Goal: Navigation & Orientation: Find specific page/section

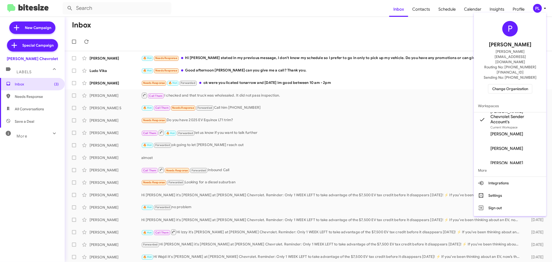
click at [510, 84] on span "Change Organization" at bounding box center [510, 88] width 36 height 9
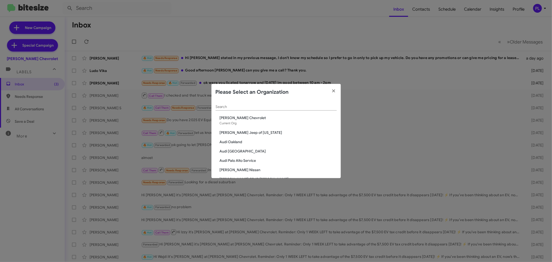
click at [249, 106] on input "Search" at bounding box center [276, 107] width 121 height 4
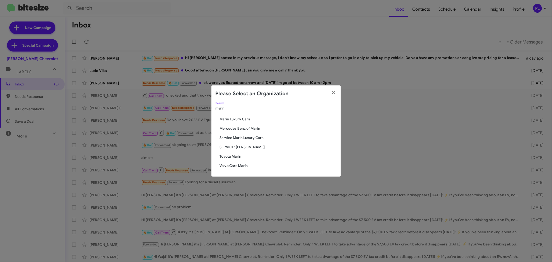
type input "marin"
click at [250, 119] on span "Marin Luxury Cars" at bounding box center [278, 118] width 117 height 5
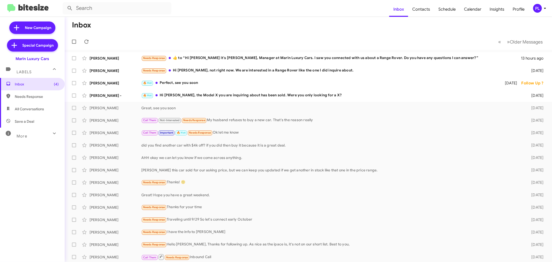
click at [546, 6] on icon at bounding box center [545, 8] width 6 height 6
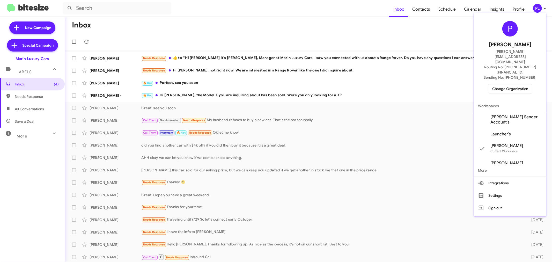
click at [511, 84] on span "Change Organization" at bounding box center [510, 88] width 36 height 9
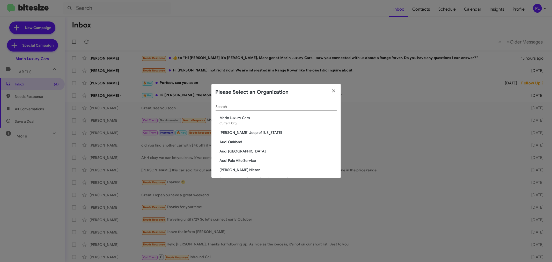
click at [251, 105] on input "Search" at bounding box center [276, 107] width 121 height 4
type input "marin"
click at [231, 141] on span "Service Marin Luxury Cars" at bounding box center [278, 141] width 117 height 5
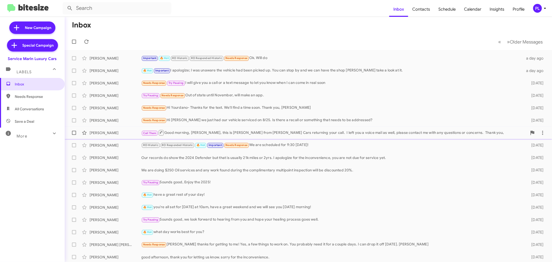
click at [392, 136] on div "Call Them Good morning, Micah, this is Martin Sanchez from Marin Luxury Cars re…" at bounding box center [334, 132] width 386 height 6
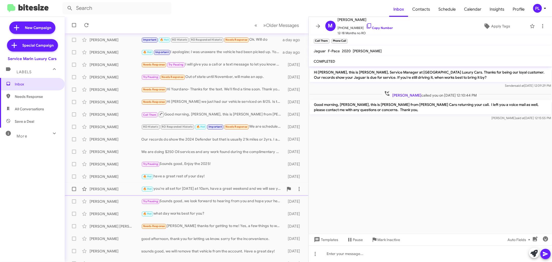
scroll to position [38, 0]
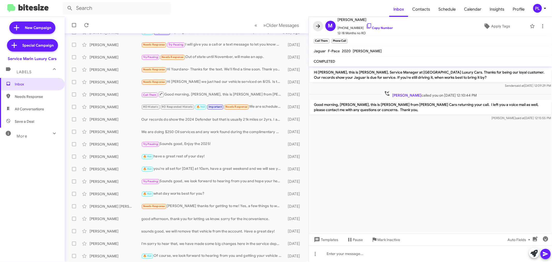
click at [319, 24] on icon at bounding box center [318, 26] width 6 height 6
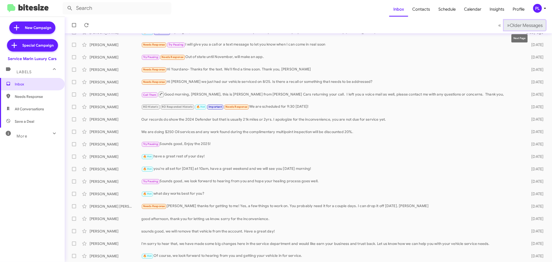
click at [533, 24] on span "Older Messages" at bounding box center [526, 26] width 33 height 6
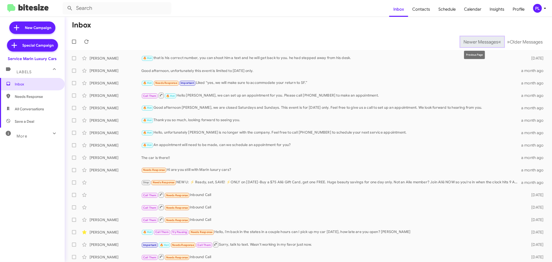
click at [473, 41] on span "Newer Messages" at bounding box center [481, 42] width 35 height 6
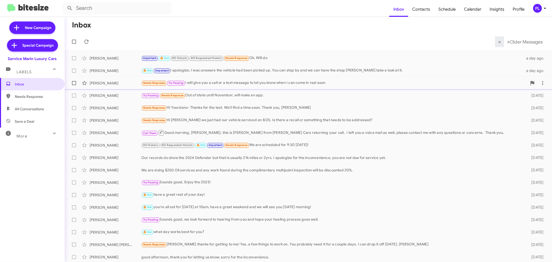
click at [224, 82] on div "Needs Response Try Pausing I will give you a call or a text message to let you …" at bounding box center [334, 83] width 386 height 6
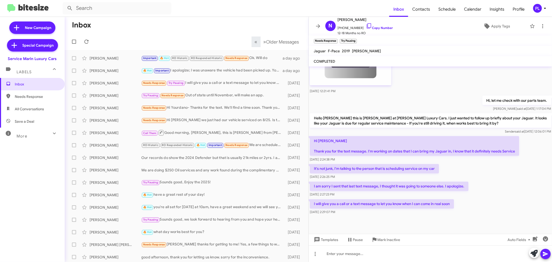
scroll to position [730, 0]
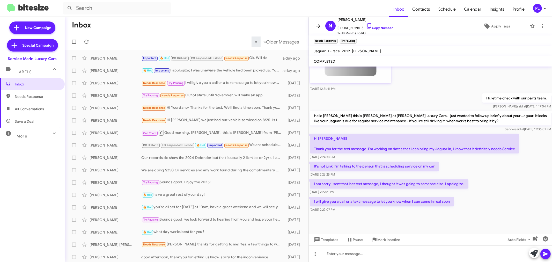
click at [319, 26] on icon at bounding box center [318, 26] width 6 height 6
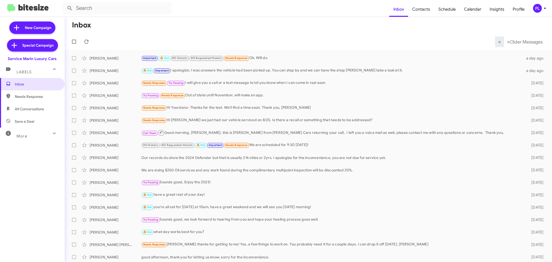
click at [536, 12] on div "PL" at bounding box center [537, 8] width 9 height 9
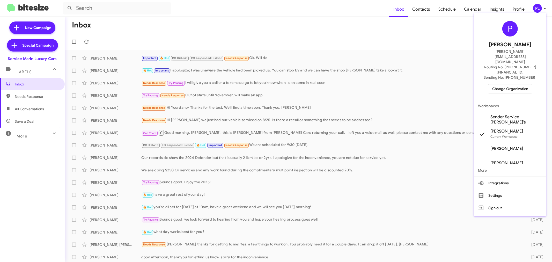
click at [520, 84] on span "Change Organization" at bounding box center [510, 88] width 36 height 9
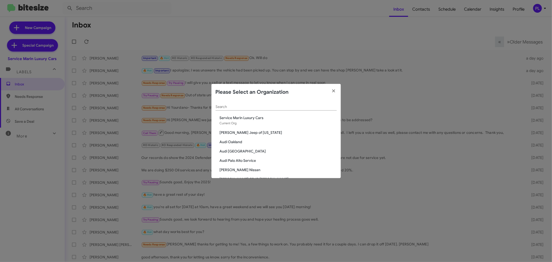
click at [301, 107] on input "Search" at bounding box center [276, 107] width 121 height 4
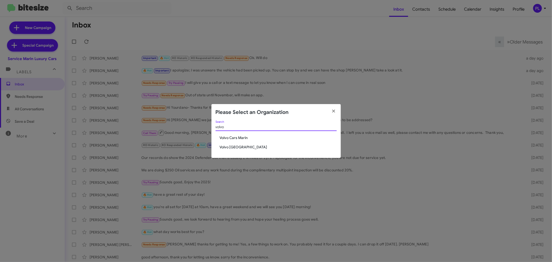
type input "volvo"
click at [243, 138] on span "Volvo Cars Marin" at bounding box center [278, 137] width 117 height 5
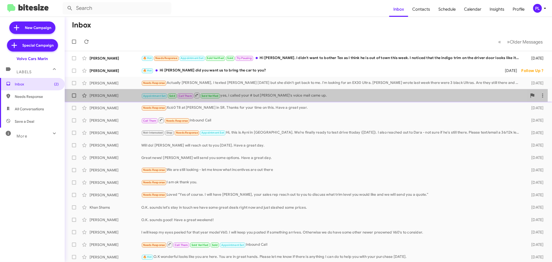
click at [242, 93] on div "Appointment Set Sold Call Them Sold Verified yes, i called your # but Diana's v…" at bounding box center [334, 95] width 386 height 6
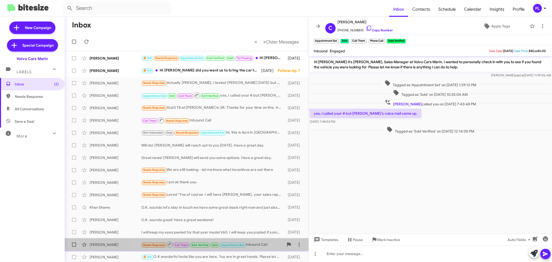
click at [250, 241] on div "Needs Response Call Them Sold Verified Sold Appointment Set Inbound Call" at bounding box center [212, 244] width 142 height 6
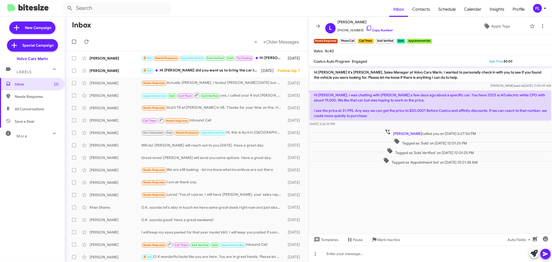
click at [542, 9] on div "PL" at bounding box center [537, 8] width 9 height 9
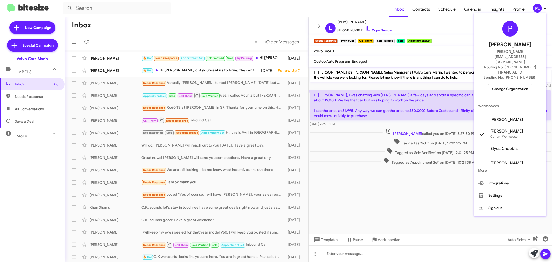
click at [513, 84] on span "Change Organization" at bounding box center [510, 88] width 36 height 9
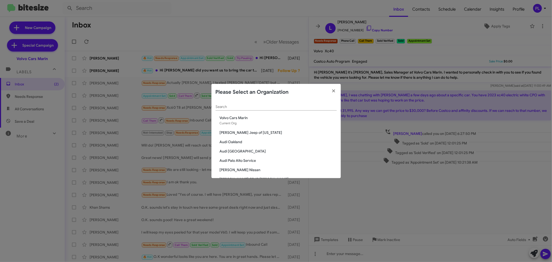
click at [287, 106] on input "Search" at bounding box center [276, 107] width 121 height 4
type input "toyota"
click at [230, 150] on span "Toyota Marin" at bounding box center [278, 148] width 117 height 5
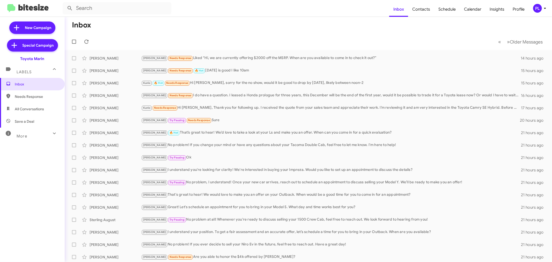
click at [40, 138] on div "More" at bounding box center [27, 134] width 46 height 10
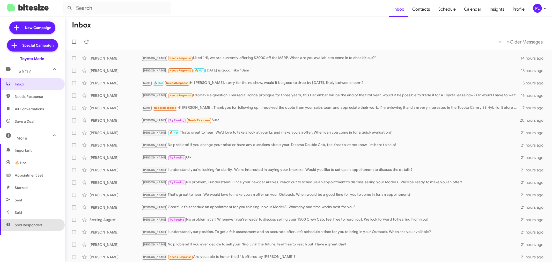
click at [35, 221] on span "Sold Responded" at bounding box center [32, 225] width 65 height 12
type input "in:sold-verified"
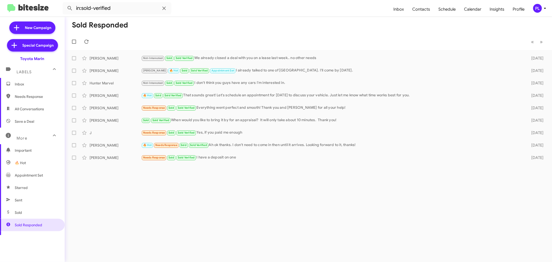
click at [24, 82] on span "Inbox" at bounding box center [37, 84] width 44 height 5
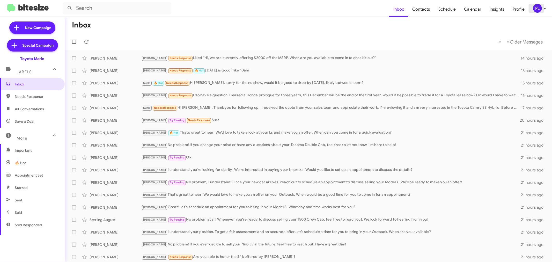
click at [538, 9] on div "PL" at bounding box center [537, 8] width 9 height 9
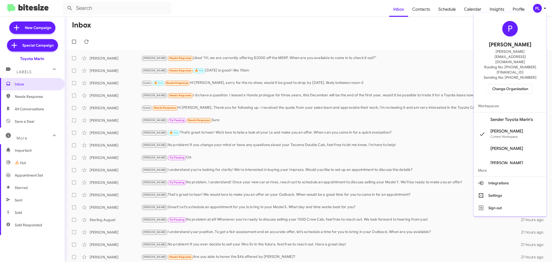
click at [515, 84] on span "Change Organization" at bounding box center [510, 88] width 36 height 9
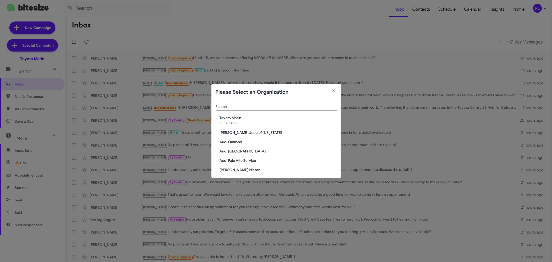
click at [307, 106] on input "Search" at bounding box center [276, 107] width 121 height 4
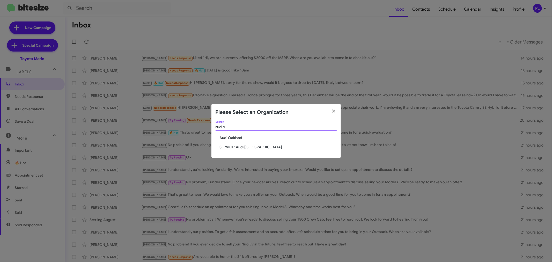
type input "audi o"
click at [244, 136] on span "Audi Oakland" at bounding box center [278, 137] width 117 height 5
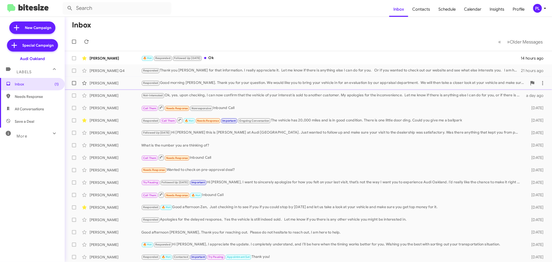
click at [226, 81] on div "Responded Good morning Andrew. Thank you for your question. We would like you t…" at bounding box center [334, 83] width 386 height 6
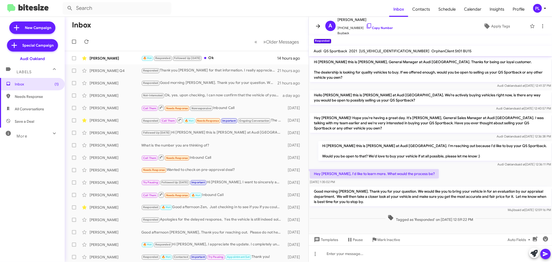
click at [319, 25] on icon at bounding box center [318, 26] width 4 height 4
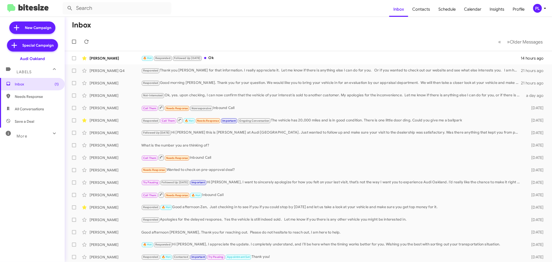
click at [542, 9] on icon at bounding box center [545, 8] width 6 height 6
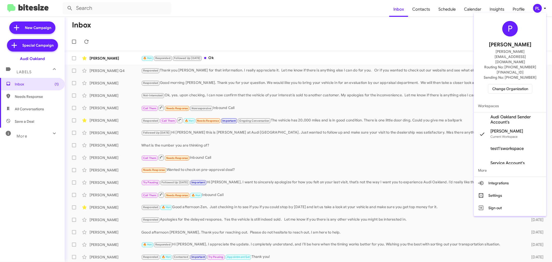
click at [512, 84] on span "Change Organization" at bounding box center [510, 88] width 36 height 9
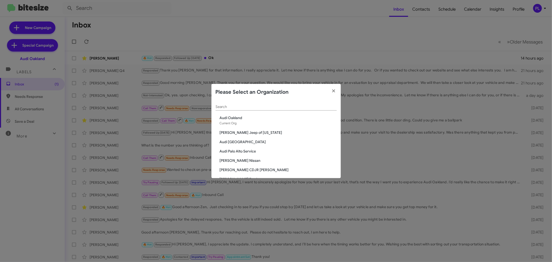
click at [253, 107] on input "Search" at bounding box center [276, 107] width 121 height 4
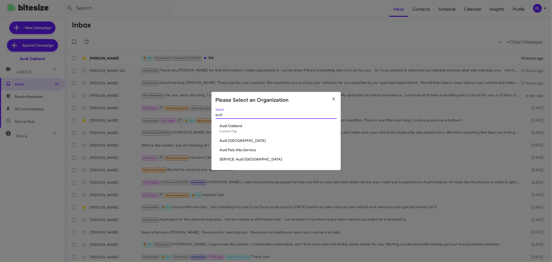
type input "audi"
click at [230, 159] on span "SERVICE: Audi Oakland" at bounding box center [278, 159] width 117 height 5
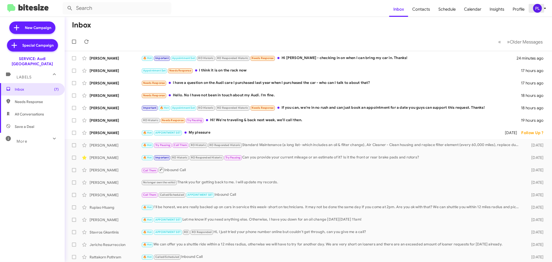
click at [542, 8] on div "PL" at bounding box center [537, 8] width 9 height 9
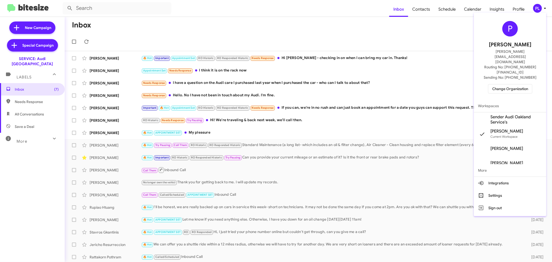
click at [514, 84] on span "Change Organization" at bounding box center [510, 88] width 36 height 9
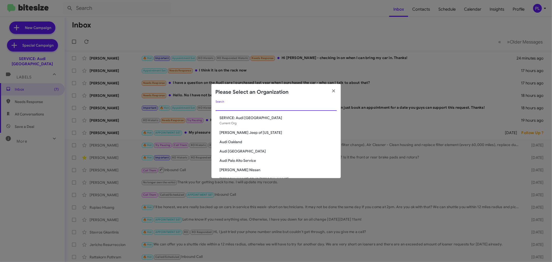
click at [286, 106] on input "Search" at bounding box center [276, 107] width 121 height 4
type input "a"
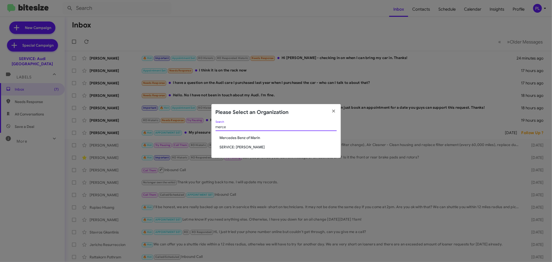
type input "merce"
click at [257, 137] on span "Mercedes Benz of Marin" at bounding box center [278, 137] width 117 height 5
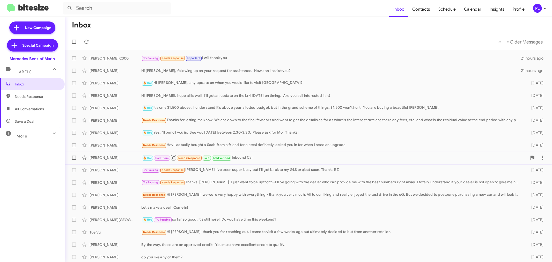
click at [245, 158] on div "🔥 Hot Call Them Needs Response Sold Sold Verified Inbound Call" at bounding box center [334, 157] width 386 height 6
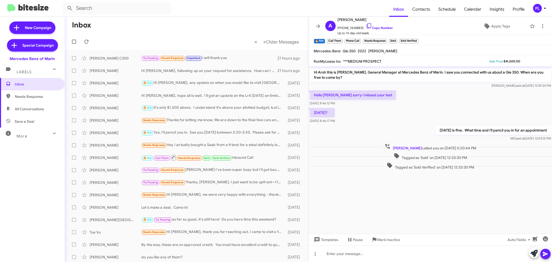
click at [538, 6] on div "PL" at bounding box center [537, 8] width 9 height 9
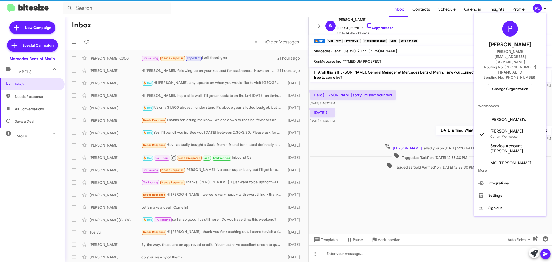
click at [506, 84] on span "Change Organization" at bounding box center [510, 88] width 36 height 9
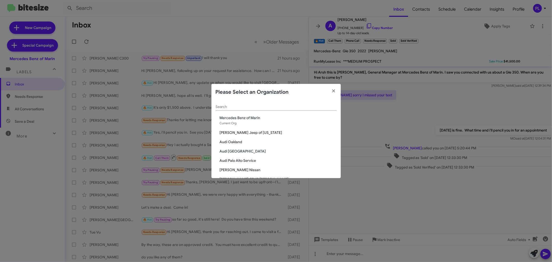
click at [291, 104] on div "Search" at bounding box center [276, 105] width 121 height 10
type input "marin"
click at [235, 151] on span "SERVICE: [PERSON_NAME]" at bounding box center [278, 151] width 117 height 5
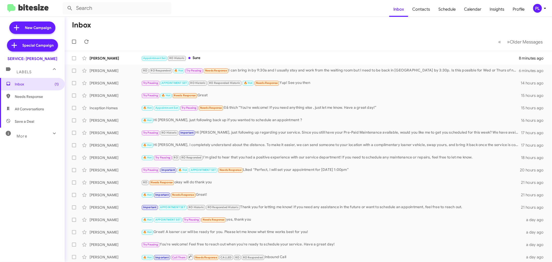
click at [546, 10] on icon at bounding box center [545, 8] width 6 height 6
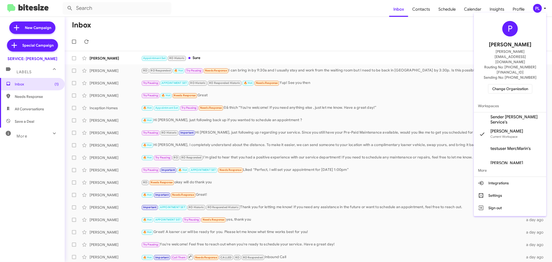
click at [519, 84] on span "Change Organization" at bounding box center [510, 88] width 36 height 9
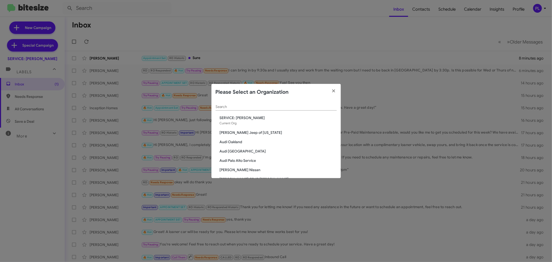
click at [288, 109] on input "Search" at bounding box center [276, 107] width 121 height 4
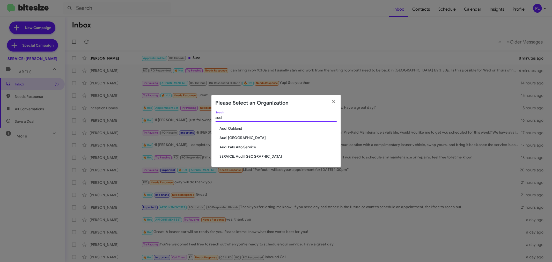
type input "audi"
click at [235, 136] on span "Audi [GEOGRAPHIC_DATA]" at bounding box center [278, 137] width 117 height 5
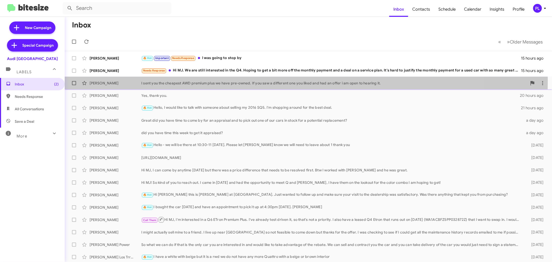
click at [220, 81] on div "I sent you the cheapest AWD premium plus we have pre-owned. If you saw a differ…" at bounding box center [334, 83] width 386 height 5
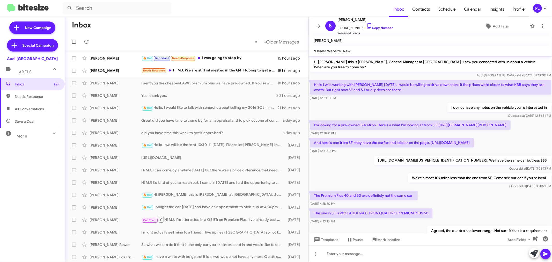
click at [523, 7] on span "Profile" at bounding box center [519, 9] width 20 height 15
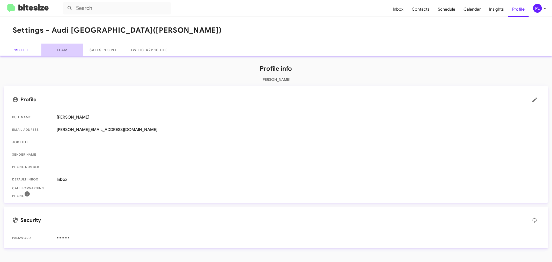
click at [61, 47] on link "Team" at bounding box center [61, 50] width 41 height 12
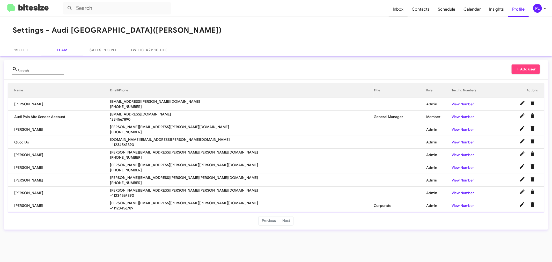
click at [403, 8] on span "Inbox" at bounding box center [398, 9] width 19 height 15
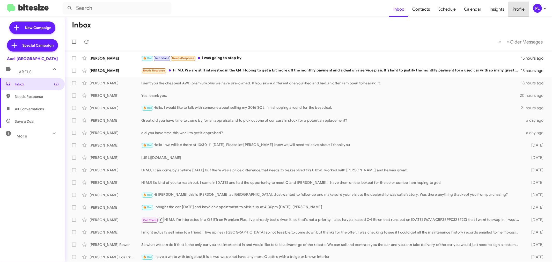
click at [522, 11] on span "Profile" at bounding box center [519, 9] width 20 height 15
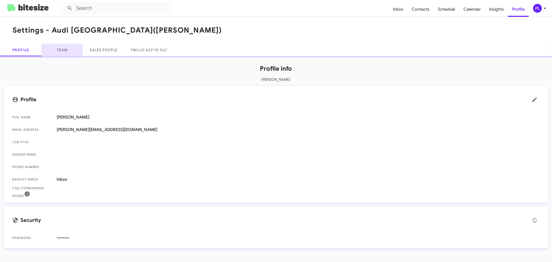
click at [57, 52] on link "Team" at bounding box center [61, 50] width 41 height 12
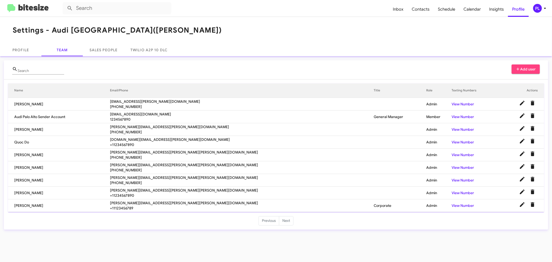
click at [539, 8] on div "PL" at bounding box center [537, 8] width 9 height 9
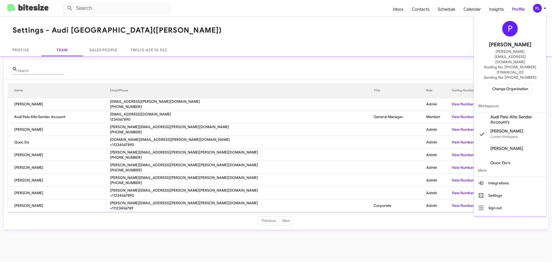
click at [528, 84] on span "Change Organization" at bounding box center [510, 88] width 36 height 9
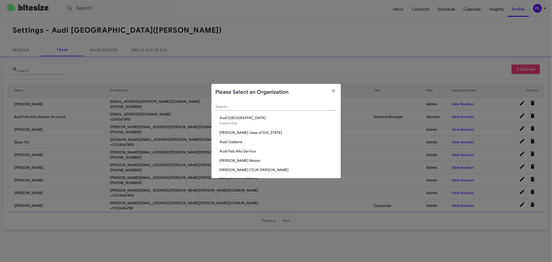
click at [268, 104] on div "Search" at bounding box center [276, 105] width 121 height 10
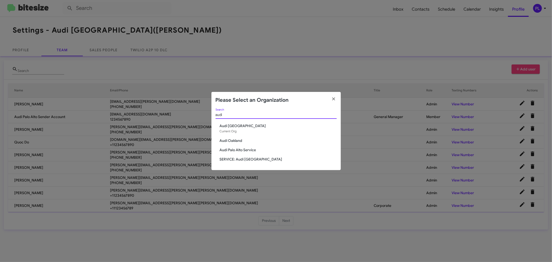
type input "audi"
click at [235, 150] on span "Audi Palo Alto Service" at bounding box center [278, 149] width 117 height 5
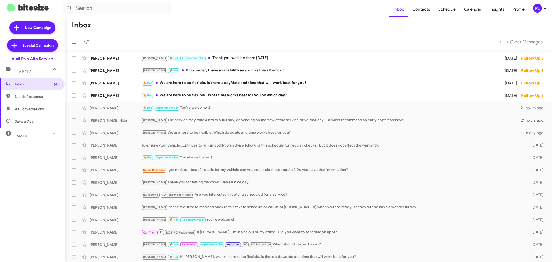
click at [539, 5] on div "PL" at bounding box center [537, 8] width 9 height 9
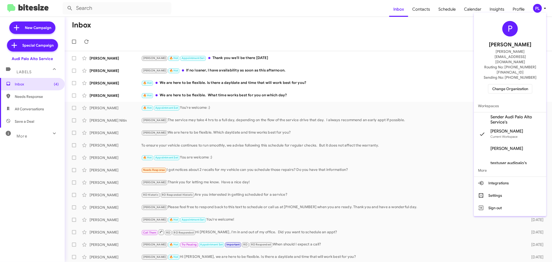
click at [512, 84] on span "Change Organization" at bounding box center [510, 88] width 36 height 9
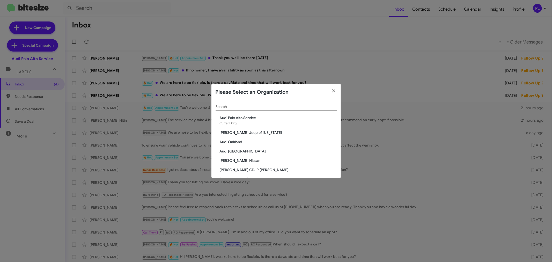
click at [278, 106] on input "Search" at bounding box center [276, 107] width 121 height 4
click at [332, 90] on icon "button" at bounding box center [334, 91] width 6 height 5
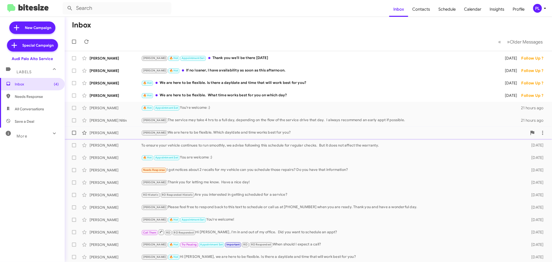
click at [185, 132] on div "Arnold We are here to be flexible. Which day/date and time works best for you?" at bounding box center [334, 133] width 386 height 6
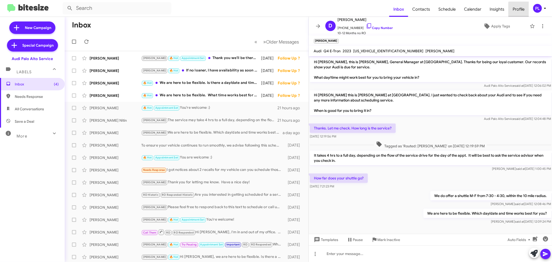
click at [520, 11] on span "Profile" at bounding box center [519, 9] width 20 height 15
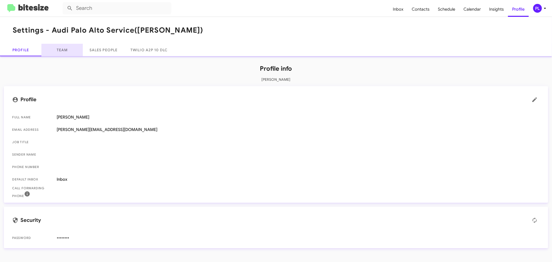
click at [61, 54] on link "Team" at bounding box center [61, 50] width 41 height 12
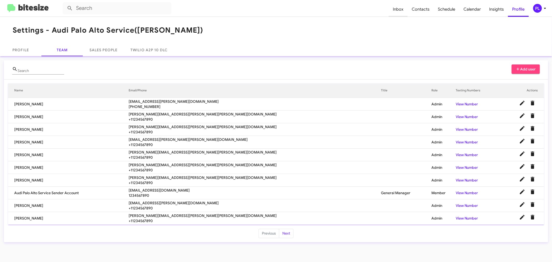
click at [402, 6] on span "Inbox" at bounding box center [398, 9] width 19 height 15
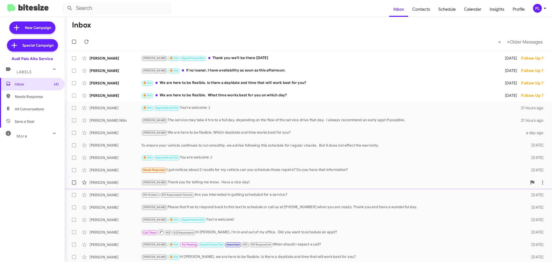
click at [218, 180] on div "John Thank you for letting me know. Have a nice day!" at bounding box center [334, 182] width 386 height 6
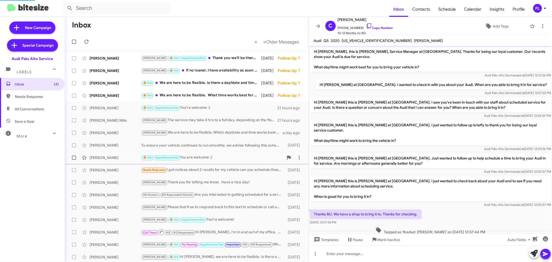
scroll to position [26, 0]
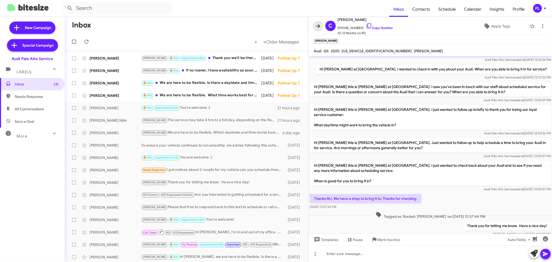
click at [314, 25] on span at bounding box center [318, 26] width 10 height 6
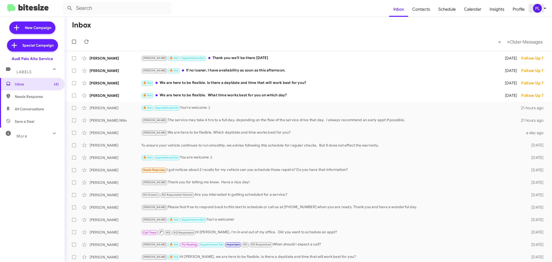
click at [545, 5] on icon at bounding box center [545, 8] width 6 height 6
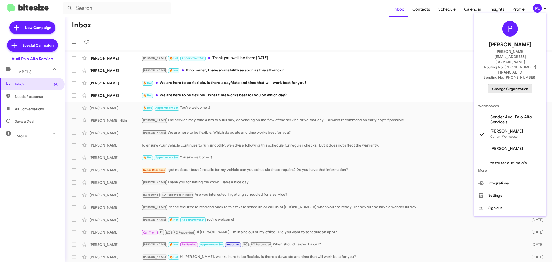
click at [513, 84] on span "Change Organization" at bounding box center [510, 88] width 36 height 9
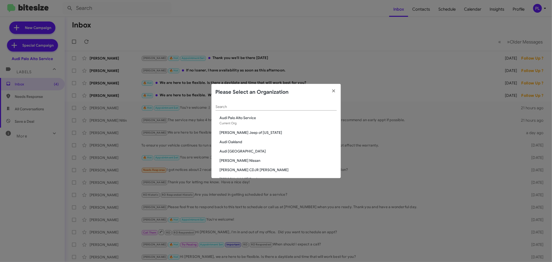
click at [268, 109] on div "Search" at bounding box center [276, 105] width 121 height 10
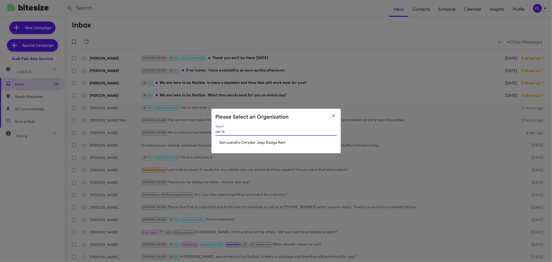
type input "san le"
click at [265, 140] on span "San Leandro Chrysler Jeep Dodge Ram" at bounding box center [278, 142] width 117 height 5
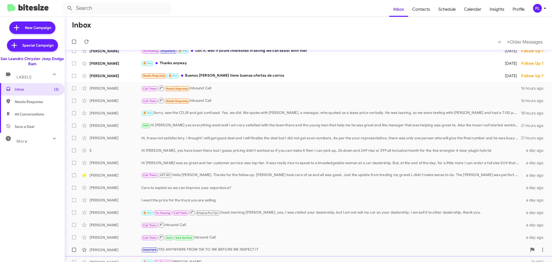
scroll to position [29, 0]
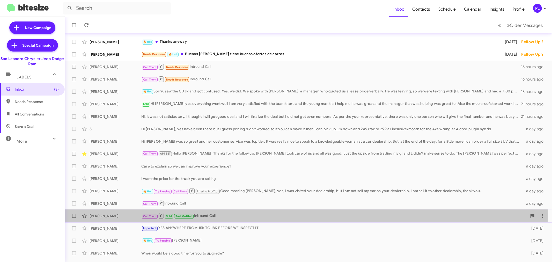
click at [215, 217] on div "Call Them Sold Sold Verified Inbound Call" at bounding box center [334, 216] width 386 height 6
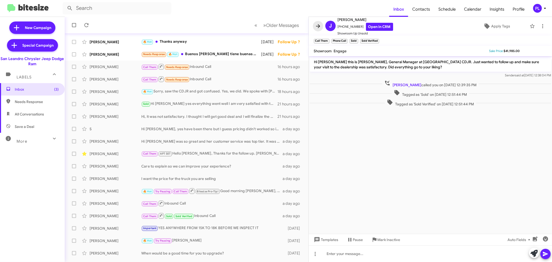
click at [319, 26] on icon at bounding box center [318, 26] width 4 height 4
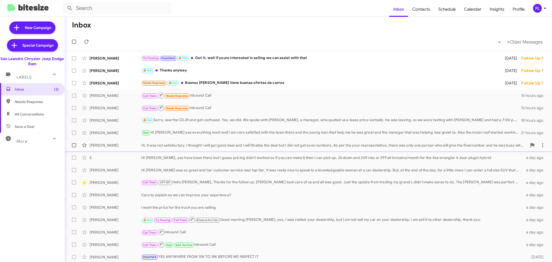
click at [189, 145] on div "Hi, it was not satisfactory. I thought I will get good deal and I will finalize…" at bounding box center [334, 145] width 386 height 5
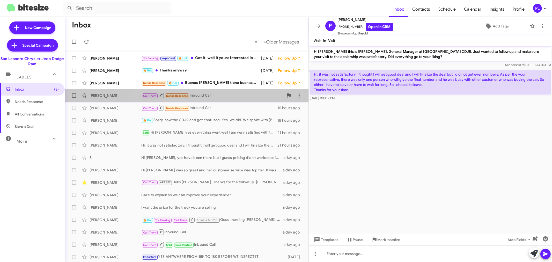
click at [204, 95] on div "Call Them Needs Response Inbound Call" at bounding box center [212, 95] width 142 height 6
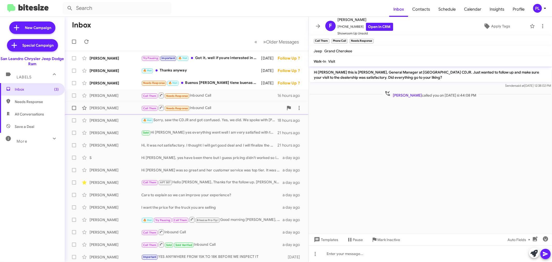
click at [207, 107] on div "Call Them Needs Response Inbound Call" at bounding box center [212, 108] width 142 height 6
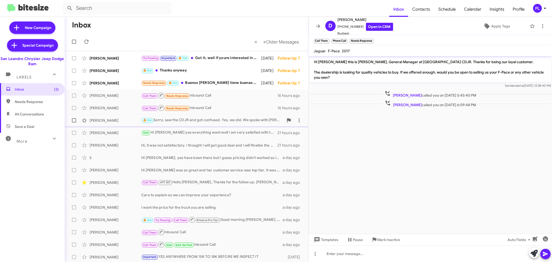
click at [206, 117] on div "🔥 Hot Sorry, saw the CDJR and got confused. Yes, we did. We spoke with Dan, a m…" at bounding box center [212, 120] width 142 height 6
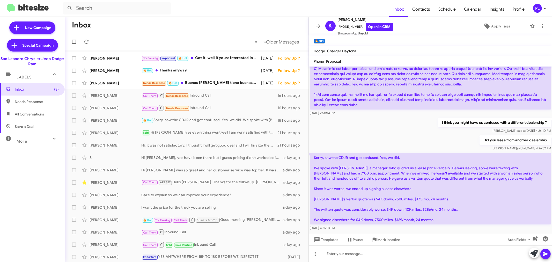
scroll to position [61, 0]
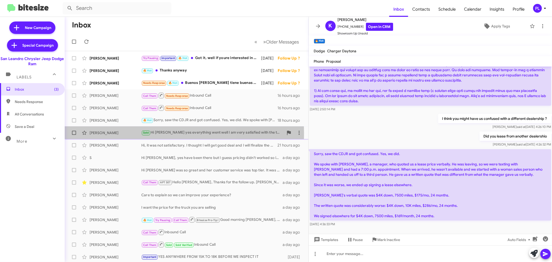
click at [106, 133] on div "Nancy Sierra" at bounding box center [116, 132] width 52 height 5
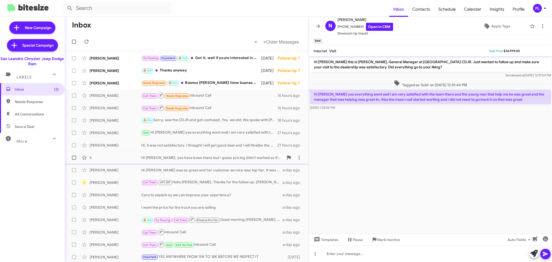
click at [170, 157] on div "Hi Carlos, yes have been there but I guess pricing didn’t worked so if you can …" at bounding box center [212, 157] width 142 height 5
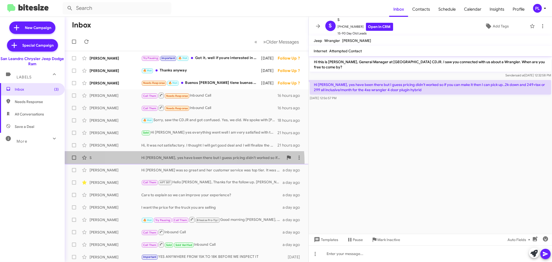
click at [172, 163] on div "S Hi Carlos, yes have been there but I guess pricing didn’t worked so if you ca…" at bounding box center [187, 157] width 236 height 10
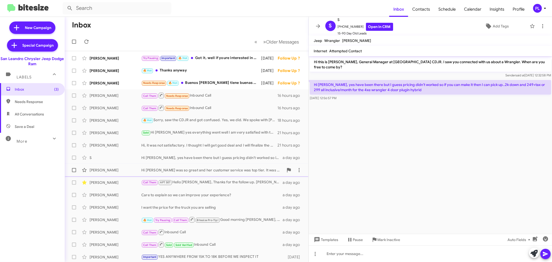
click at [175, 169] on div "Hi Carlos, Amanda was so great and her customer service was top tier. It was re…" at bounding box center [212, 169] width 142 height 5
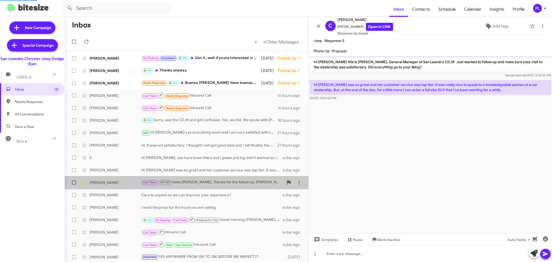
click at [209, 181] on div "Call Them APT SET Hello Carlos, Thanks for the follow up. Angel took care of us…" at bounding box center [212, 182] width 142 height 6
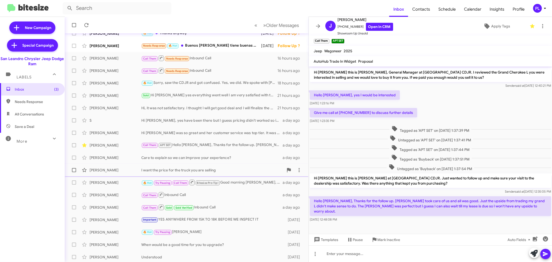
scroll to position [38, 0]
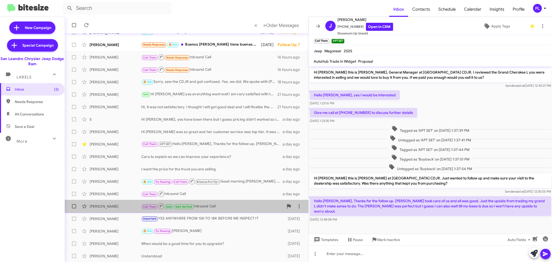
click at [202, 204] on div "Call Them Sold Sold Verified Inbound Call" at bounding box center [212, 206] width 142 height 6
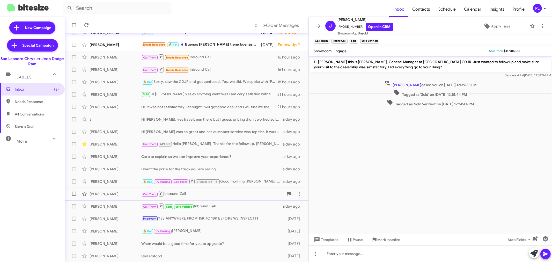
click at [192, 191] on div "Call Them Inbound Call" at bounding box center [212, 194] width 142 height 6
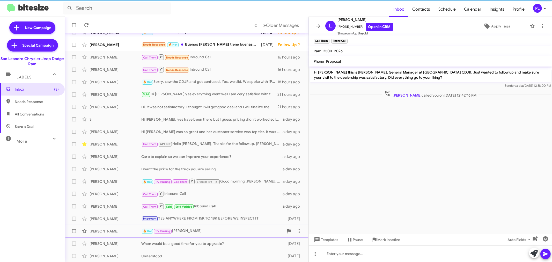
click at [221, 237] on span "Tracey Walker 🔥 Hot Try Pausing Ty 2 days ago" at bounding box center [187, 231] width 244 height 12
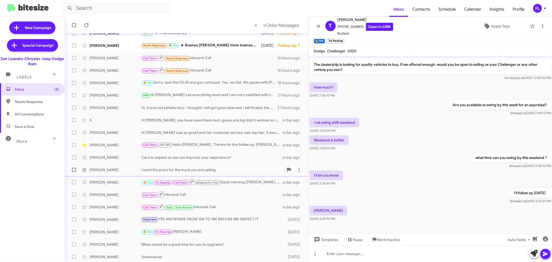
scroll to position [38, 0]
click at [314, 24] on span at bounding box center [318, 26] width 10 height 6
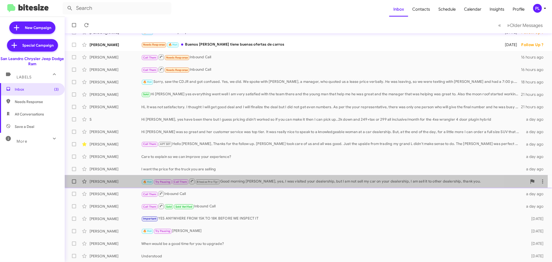
click at [263, 179] on div "🔥 Hot Try Pausing Call Them Bitesize Pro-Tip! Good morning Carols, yes, I was v…" at bounding box center [334, 181] width 386 height 6
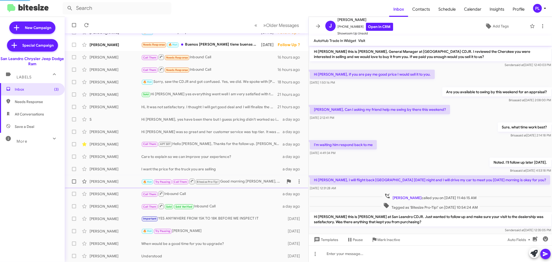
scroll to position [38, 0]
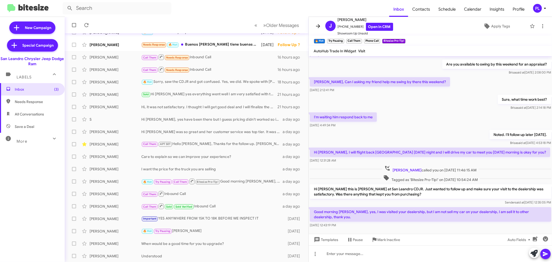
click at [319, 25] on icon at bounding box center [318, 26] width 6 height 6
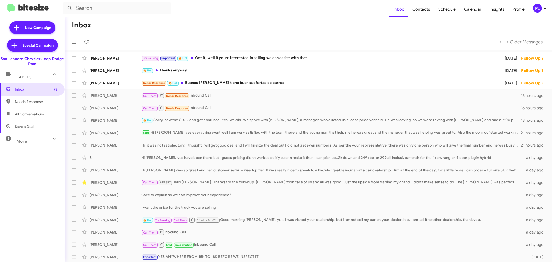
click at [545, 11] on icon at bounding box center [545, 8] width 6 height 6
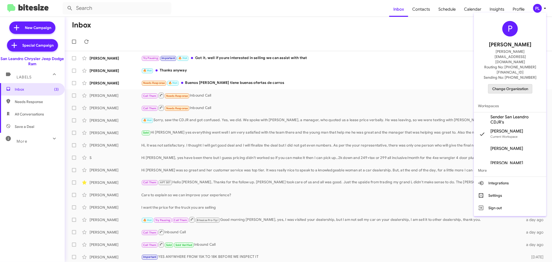
click at [513, 84] on span "Change Organization" at bounding box center [510, 88] width 36 height 9
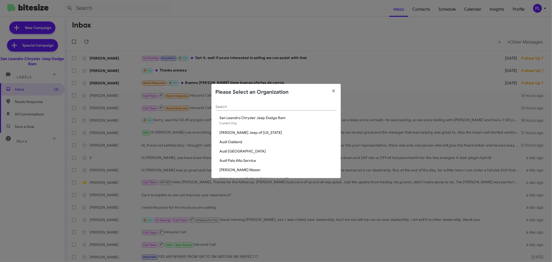
click at [312, 103] on div "Search" at bounding box center [276, 105] width 121 height 10
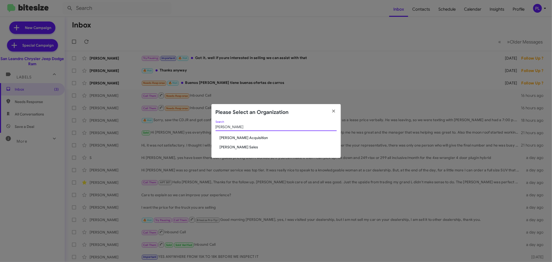
type input "tony"
click at [242, 138] on span "[PERSON_NAME] Acquisition" at bounding box center [278, 137] width 117 height 5
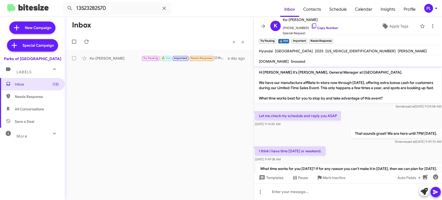
scroll to position [202, 0]
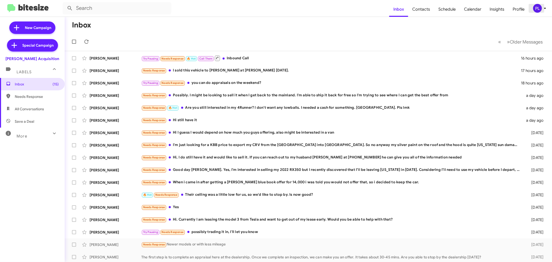
click at [540, 9] on div "PL" at bounding box center [537, 8] width 9 height 9
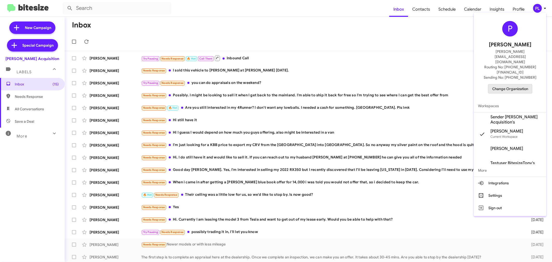
click at [514, 84] on span "Change Organization" at bounding box center [510, 88] width 36 height 9
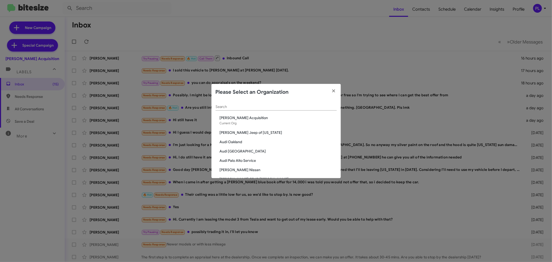
click at [242, 107] on input "Search" at bounding box center [276, 107] width 121 height 4
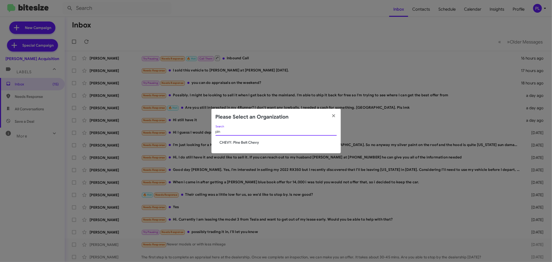
type input "pin"
click at [234, 141] on span "CHEVY: Pine Belt Chevy" at bounding box center [278, 142] width 117 height 5
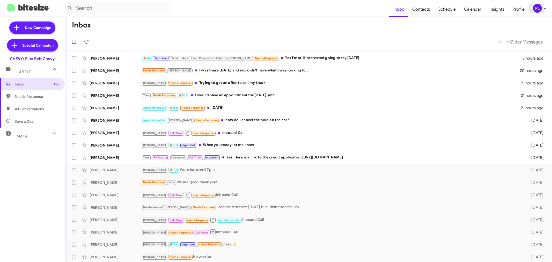
click at [539, 9] on div "PL" at bounding box center [537, 8] width 9 height 9
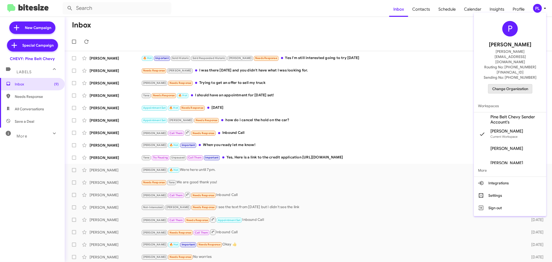
click at [516, 84] on span "Change Organization" at bounding box center [510, 88] width 36 height 9
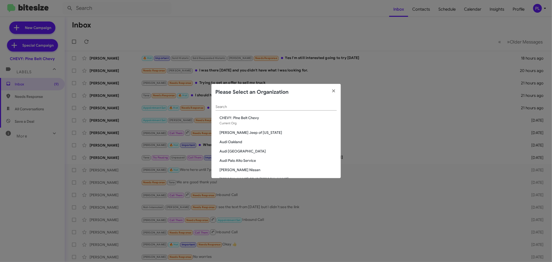
click at [278, 106] on input "Search" at bounding box center [276, 107] width 121 height 4
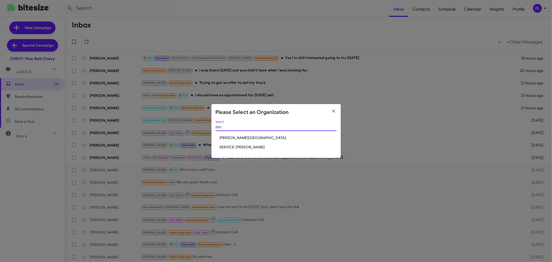
type input "don"
click at [248, 147] on span "SERVICE: [PERSON_NAME]" at bounding box center [278, 146] width 117 height 5
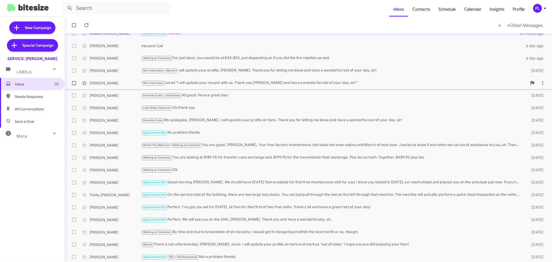
scroll to position [38, 0]
click at [539, 10] on div "PL" at bounding box center [537, 8] width 9 height 9
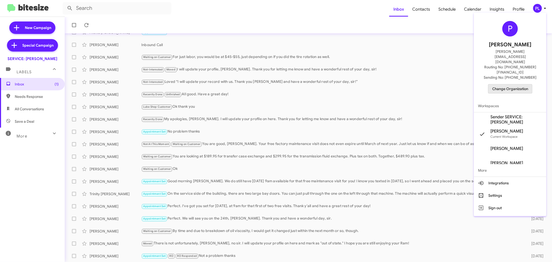
click at [511, 84] on span "Change Organization" at bounding box center [510, 88] width 36 height 9
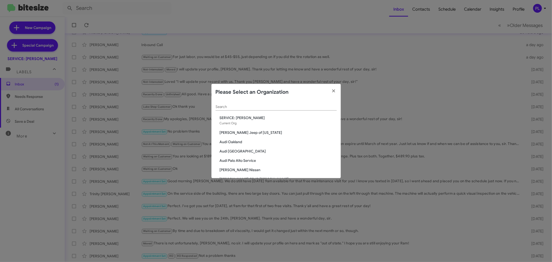
click at [258, 107] on input "Search" at bounding box center [276, 107] width 121 height 4
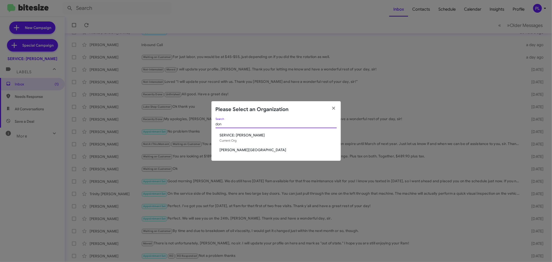
type input "don"
click at [239, 150] on span "[PERSON_NAME][GEOGRAPHIC_DATA]" at bounding box center [278, 149] width 117 height 5
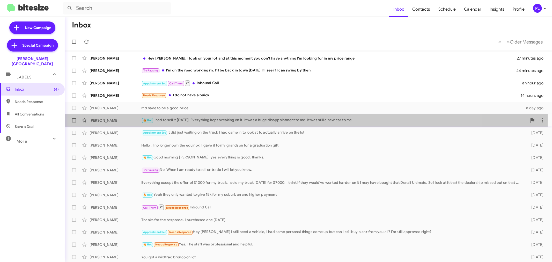
click at [219, 120] on div "🔥 Hot I had to sell it two years ago. Everything kept breaking on it. It was a …" at bounding box center [334, 120] width 386 height 6
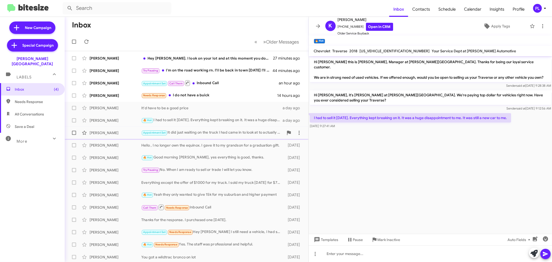
click at [216, 131] on div "Appointment Set It did just waiting on the truck I had came in to look at to ac…" at bounding box center [212, 133] width 142 height 6
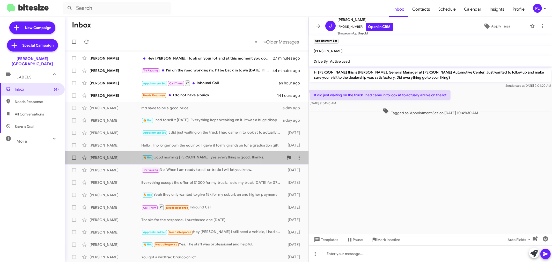
click at [198, 156] on div "🔥 Hot Good morning Chris, yes everything is good, thanks." at bounding box center [212, 158] width 142 height 6
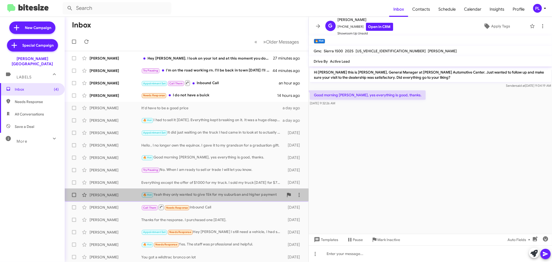
click at [195, 192] on div "🔥 Hot Yeah they only wanted to give 15k for my suburban and higher payment" at bounding box center [212, 195] width 142 height 6
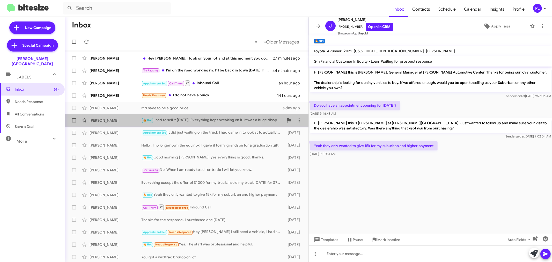
click at [193, 120] on div "🔥 Hot I had to sell it two years ago. Everything kept breaking on it. It was a …" at bounding box center [212, 120] width 142 height 6
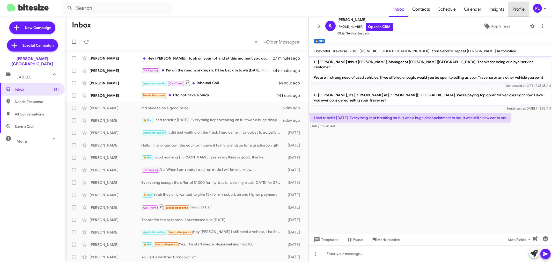
click at [519, 9] on span "Profile" at bounding box center [519, 9] width 20 height 15
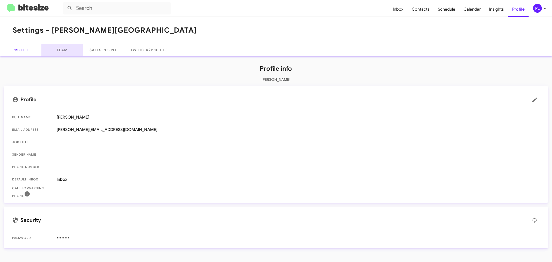
click at [59, 49] on link "Team" at bounding box center [61, 50] width 41 height 12
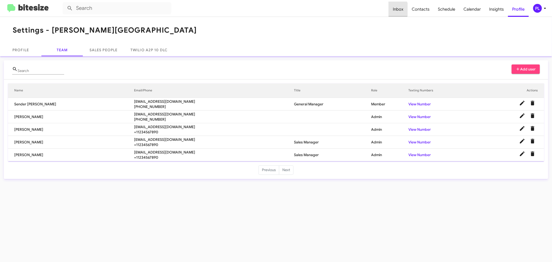
click at [395, 9] on span "Inbox" at bounding box center [398, 9] width 19 height 15
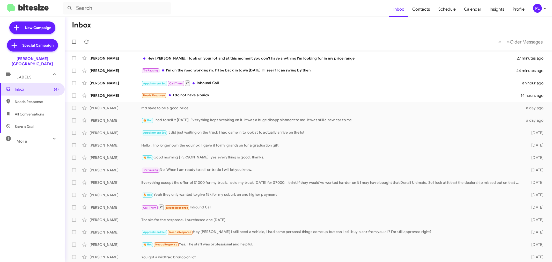
click at [543, 8] on icon at bounding box center [545, 8] width 6 height 6
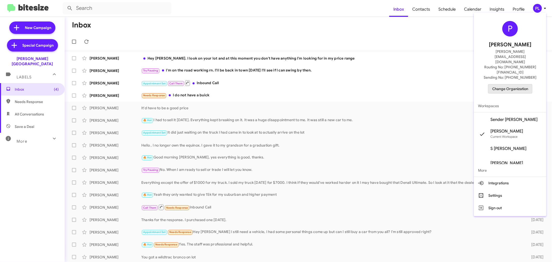
click at [517, 84] on span "Change Organization" at bounding box center [510, 88] width 36 height 9
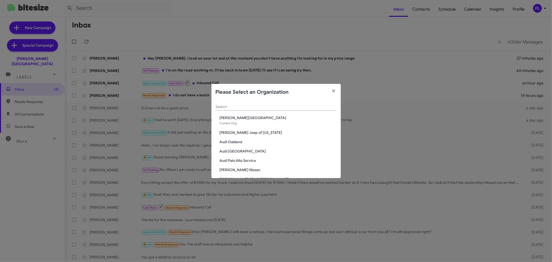
click at [257, 106] on input "Search" at bounding box center [276, 107] width 121 height 4
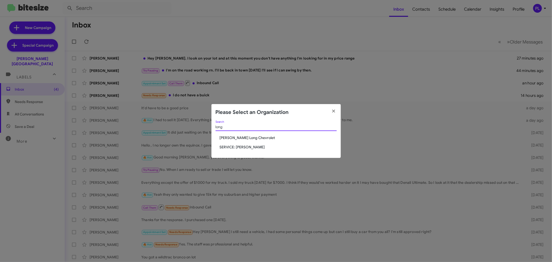
type input "long"
click at [252, 138] on span "Daniels Long Chevrolet" at bounding box center [278, 137] width 117 height 5
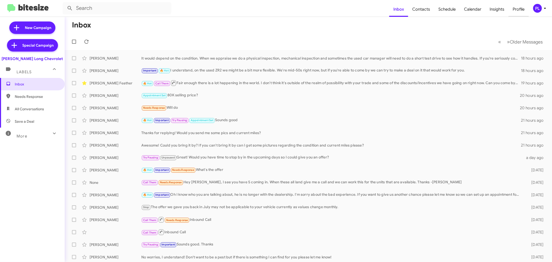
click at [518, 10] on span "Profile" at bounding box center [519, 9] width 20 height 15
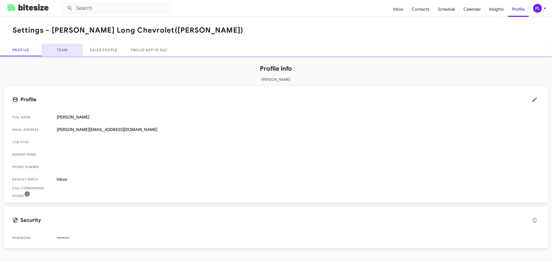
click at [65, 52] on link "Team" at bounding box center [61, 50] width 41 height 12
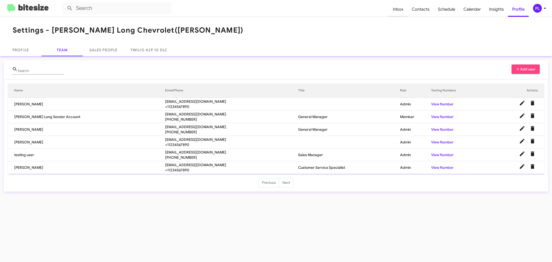
click at [397, 10] on span "Inbox" at bounding box center [398, 9] width 19 height 15
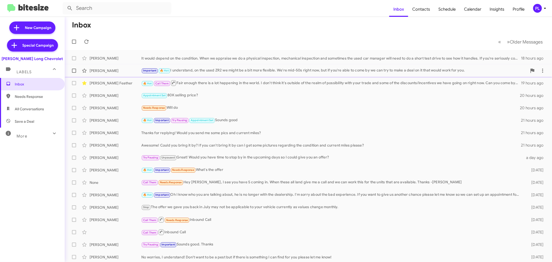
click at [236, 72] on div "Important 🔥 Hot I understand, on the used ZR2 we might be a bit more flexible. …" at bounding box center [334, 71] width 386 height 6
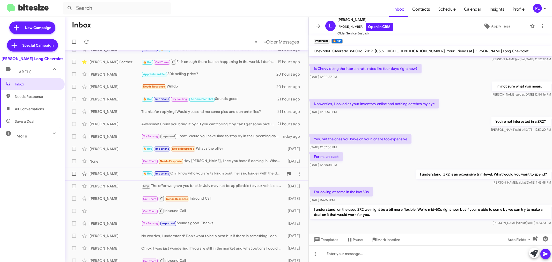
scroll to position [38, 0]
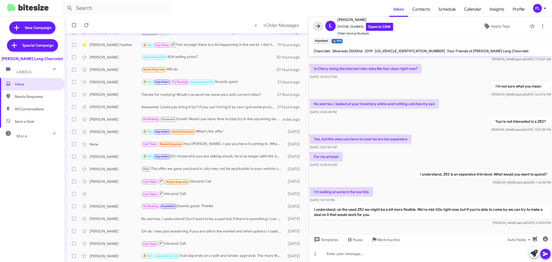
click at [316, 26] on icon at bounding box center [318, 26] width 6 height 6
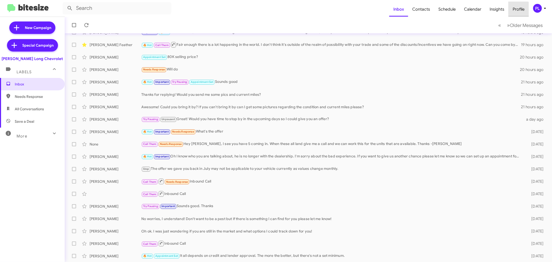
click at [518, 11] on span "Profile" at bounding box center [519, 9] width 20 height 15
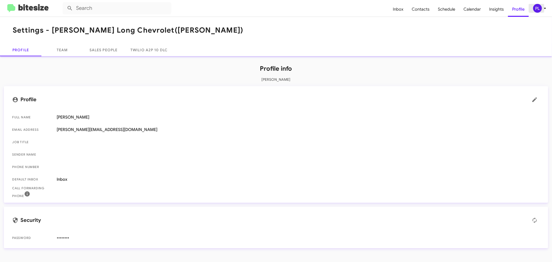
click at [543, 9] on icon at bounding box center [545, 8] width 6 height 6
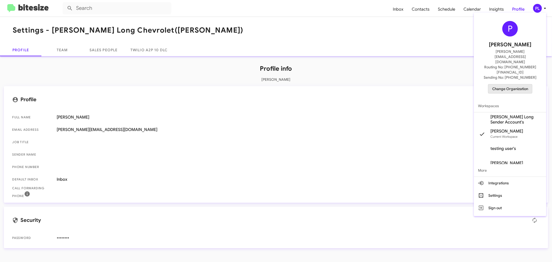
click at [510, 84] on span "Change Organization" at bounding box center [510, 88] width 36 height 9
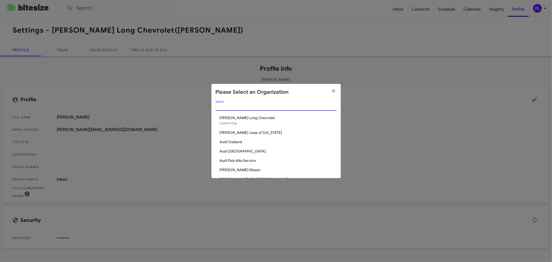
click at [230, 107] on input "Search" at bounding box center [276, 107] width 121 height 4
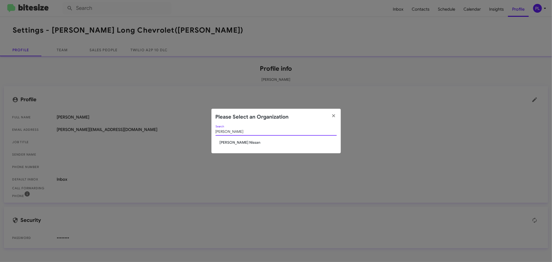
type input "[PERSON_NAME]"
click at [234, 141] on span "[PERSON_NAME] Nissan" at bounding box center [278, 142] width 117 height 5
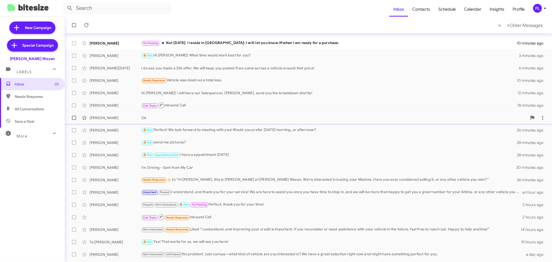
scroll to position [38, 0]
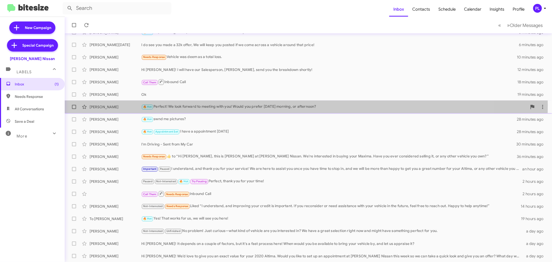
click at [258, 105] on div "🔥 Hot Perfect! We look forward to meeting with you! Would you prefer [DATE] mor…" at bounding box center [334, 107] width 386 height 6
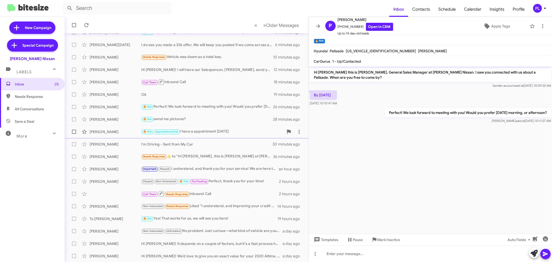
click at [209, 132] on div "🔥 Hot Appointment Set I have a appointment [DATE]" at bounding box center [212, 132] width 142 height 6
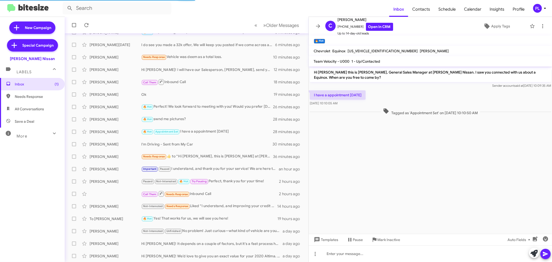
click at [541, 8] on div "PL" at bounding box center [537, 8] width 9 height 9
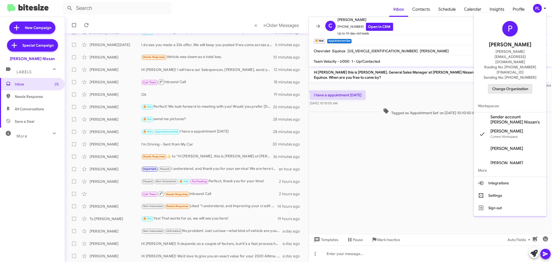
click at [520, 84] on span "Change Organization" at bounding box center [510, 88] width 36 height 9
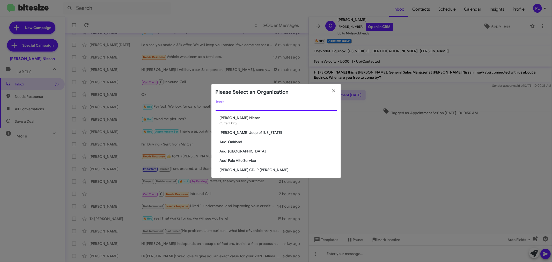
click at [245, 106] on input "Search" at bounding box center [276, 107] width 121 height 4
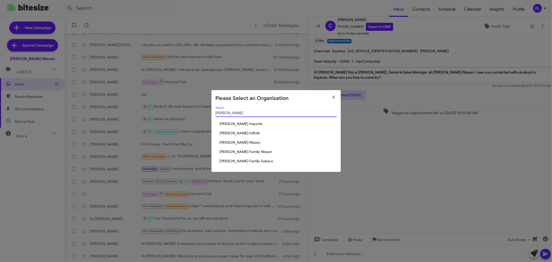
type input "[PERSON_NAME]"
click at [245, 125] on span "[PERSON_NAME] Imports" at bounding box center [278, 123] width 117 height 5
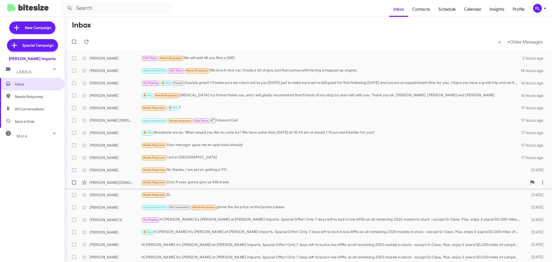
click at [208, 183] on div "Needs Response Only if your gonna give us 48k trade" at bounding box center [334, 182] width 386 height 6
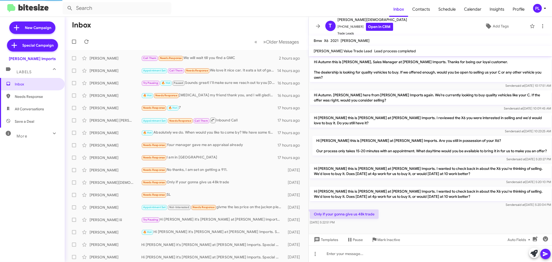
scroll to position [6, 0]
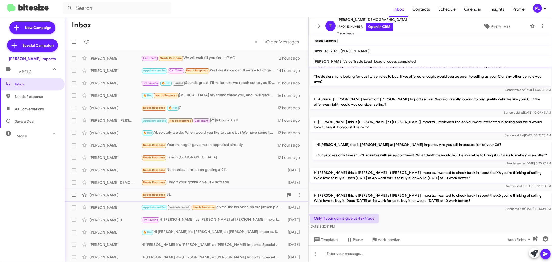
click at [183, 193] on div "Needs Response SL" at bounding box center [212, 195] width 142 height 6
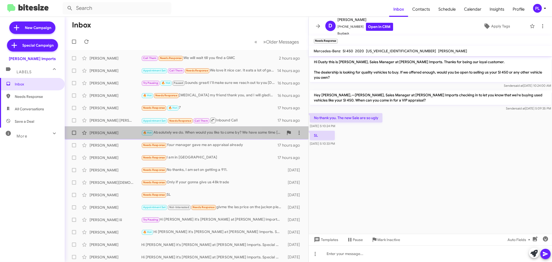
click at [200, 130] on div "🔥 Hot Absolutely we do. When would you like to come by? We have some time [DATE…" at bounding box center [212, 133] width 142 height 6
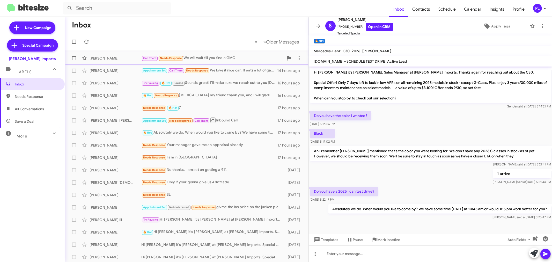
click at [214, 61] on div "Call Them Needs Response We will wait till you find a GMC" at bounding box center [212, 58] width 142 height 6
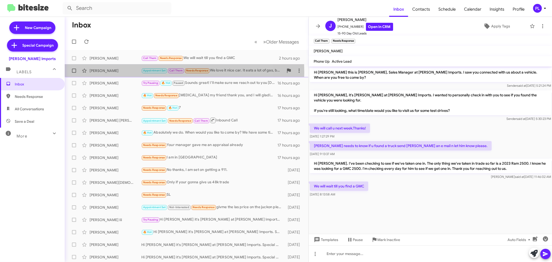
click at [124, 72] on div "[PERSON_NAME]" at bounding box center [116, 70] width 52 height 5
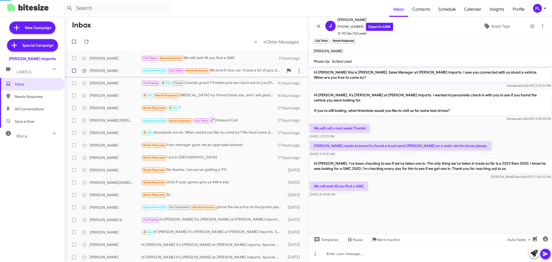
scroll to position [256, 0]
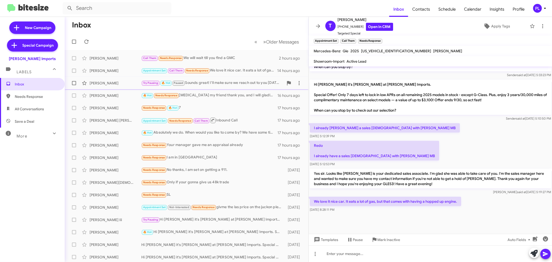
click at [131, 83] on div "[PERSON_NAME]" at bounding box center [116, 83] width 52 height 5
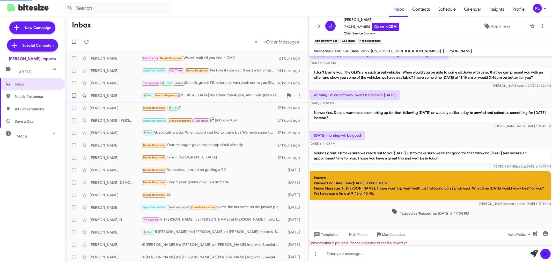
scroll to position [45, 0]
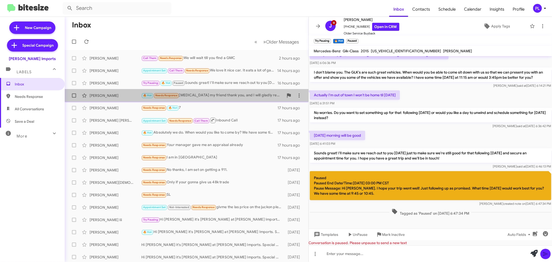
click at [215, 98] on div "🔥 Hot Needs Response [MEDICAL_DATA] my friend thank you, and I will gladly reco…" at bounding box center [212, 95] width 142 height 6
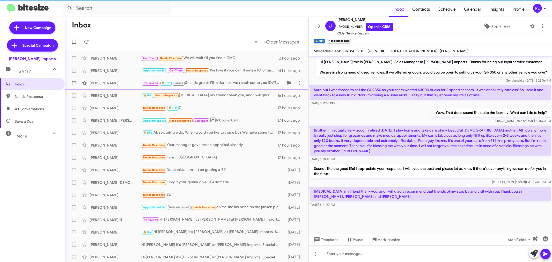
click at [209, 84] on div "Try Pausing 🔥 Hot Paused Sounds great! I'll make sure we reach out to you [DATE…" at bounding box center [212, 83] width 142 height 6
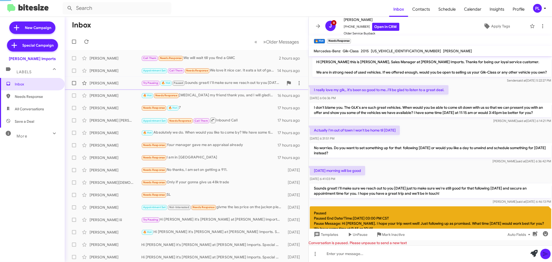
scroll to position [45, 0]
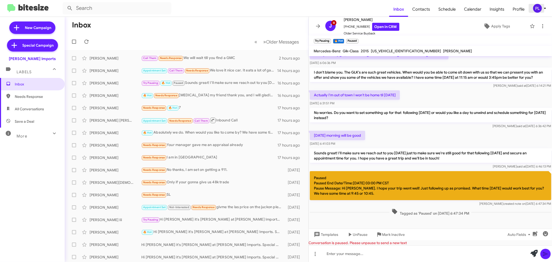
click at [546, 8] on icon at bounding box center [545, 8] width 6 height 6
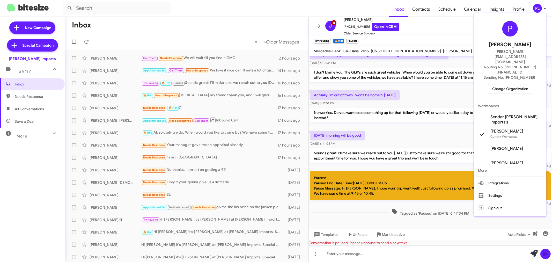
click at [512, 84] on span "Change Organization" at bounding box center [510, 88] width 36 height 9
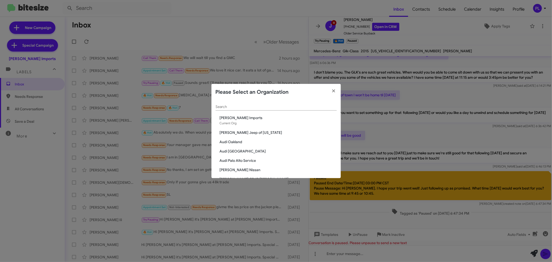
click at [304, 105] on input "Search" at bounding box center [276, 107] width 121 height 4
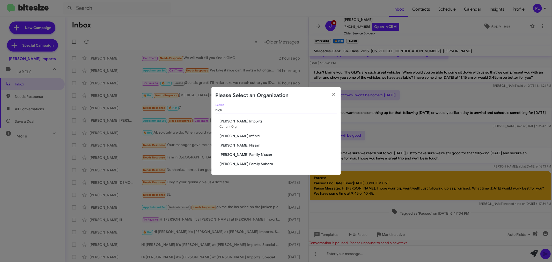
type input "hick"
click at [240, 133] on span "[PERSON_NAME] Infiniti" at bounding box center [278, 135] width 117 height 5
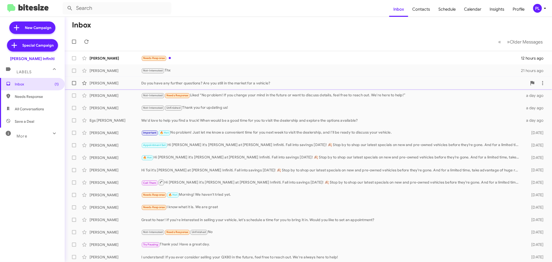
click at [202, 85] on div "Do you have any further questions? Are you still in the market for a vehicle?" at bounding box center [334, 83] width 386 height 5
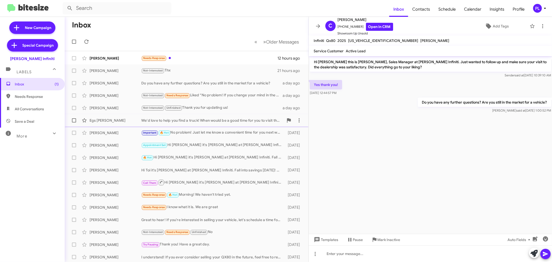
click at [214, 120] on div "We'd love to help you find a truck! When would be a good time for you to visit …" at bounding box center [212, 120] width 142 height 5
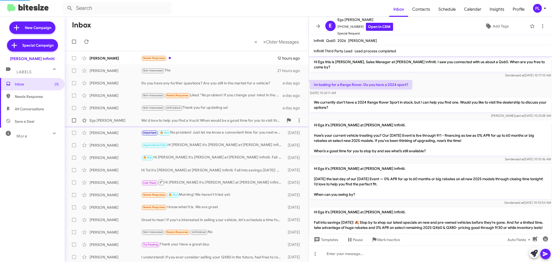
scroll to position [61, 0]
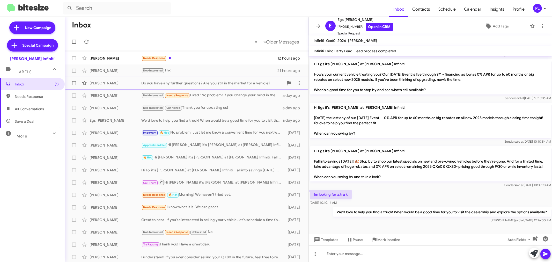
click at [185, 83] on div "Do you have any further questions? Are you still in the market for a vehicle?" at bounding box center [212, 83] width 142 height 5
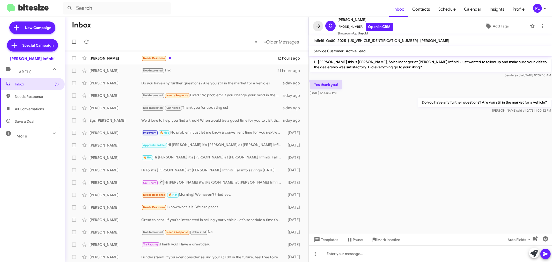
click at [313, 27] on span at bounding box center [318, 26] width 10 height 6
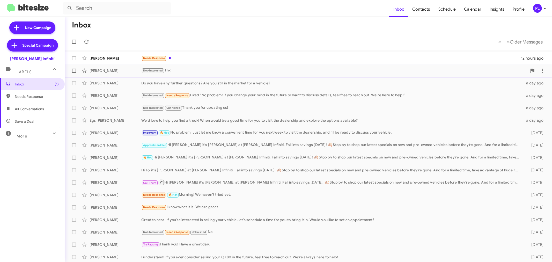
click at [190, 71] on div "Not-Interested Thx" at bounding box center [334, 71] width 386 height 6
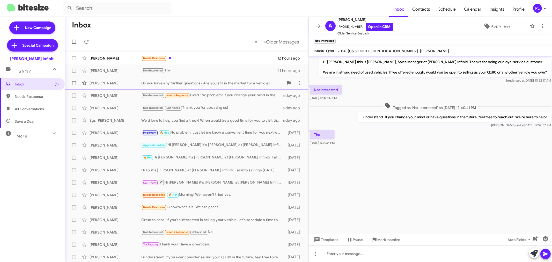
click at [169, 82] on div "Do you have any further questions? Are you still in the market for a vehicle?" at bounding box center [212, 83] width 142 height 5
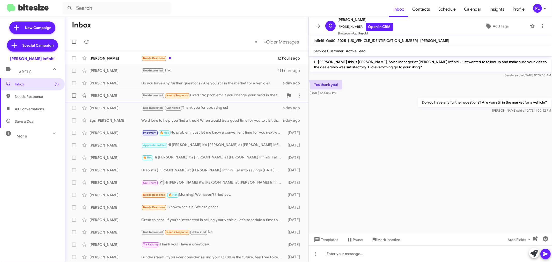
click at [216, 99] on div "[PERSON_NAME] Not-Interested Needs Response Liked “No problem! If you change yo…" at bounding box center [187, 95] width 236 height 10
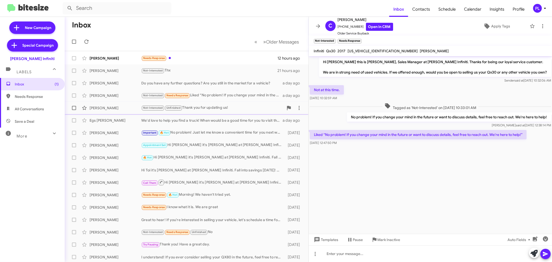
click at [215, 104] on div "Juan Moreno Not-Interested Unfinished Thank you for updating us! a day ago" at bounding box center [187, 108] width 236 height 10
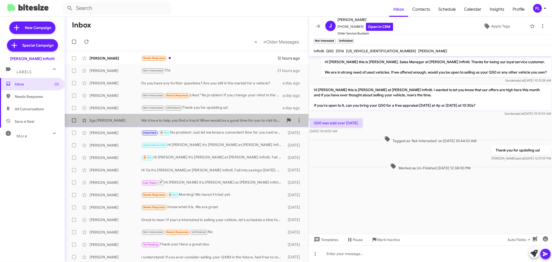
click at [213, 116] on div "Egs Sotelo We'd love to help you find a truck! When would be a good time for yo…" at bounding box center [187, 120] width 236 height 10
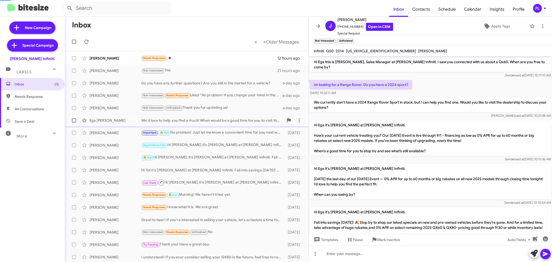
scroll to position [61, 0]
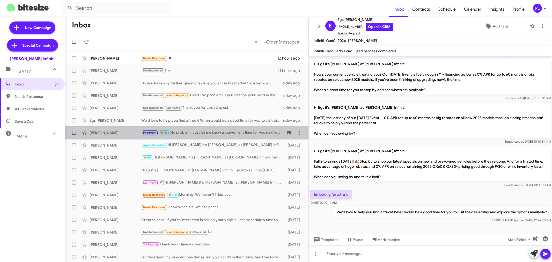
click at [214, 130] on div "Important 🔥 Hot No problem! Just let me know a convenient time for you next wee…" at bounding box center [212, 133] width 142 height 6
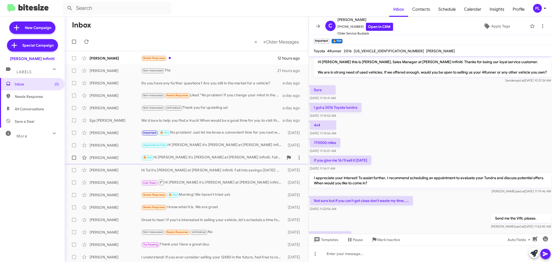
click at [201, 152] on span "Nicholas Rivera 🔥 Hot Hi Nicholas it's Cody Clemens at Ed Hicks Infiniti. Fall …" at bounding box center [187, 157] width 244 height 12
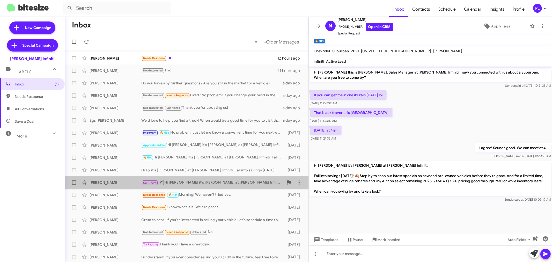
click at [203, 182] on div "Call Them Hi Joshua it's Cody Clemens at Ed Hicks Infiniti. Fall into savings t…" at bounding box center [212, 182] width 142 height 6
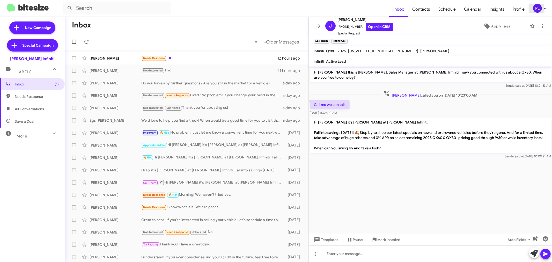
click at [544, 10] on icon at bounding box center [545, 8] width 6 height 6
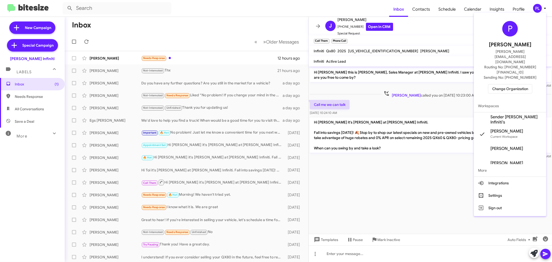
click at [510, 114] on span "Sender Ed Hicks Infiniti's" at bounding box center [517, 119] width 52 height 10
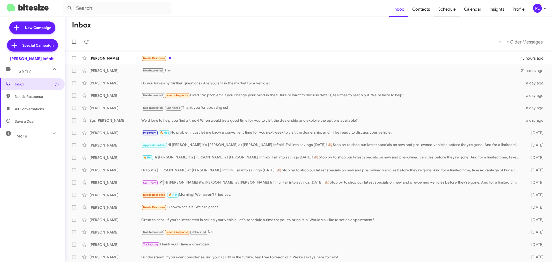
click at [452, 13] on span "Schedule" at bounding box center [447, 9] width 26 height 15
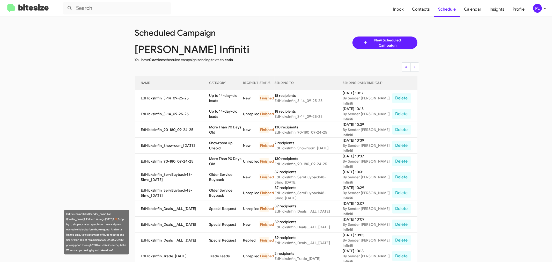
scroll to position [29, 0]
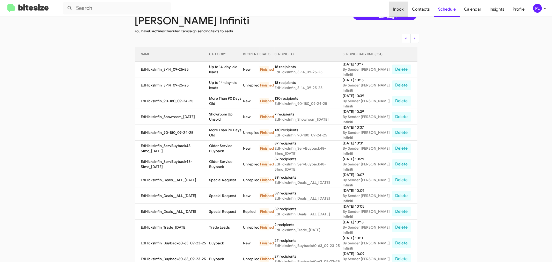
click at [405, 10] on span "Inbox" at bounding box center [398, 9] width 19 height 15
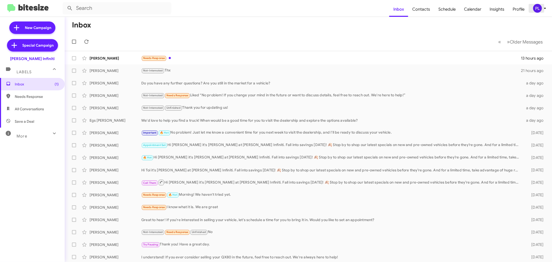
click at [543, 8] on icon at bounding box center [545, 8] width 6 height 6
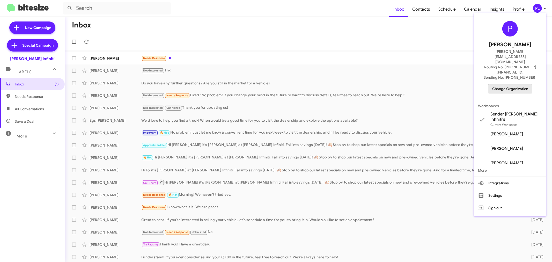
click at [510, 84] on span "Change Organization" at bounding box center [510, 88] width 36 height 9
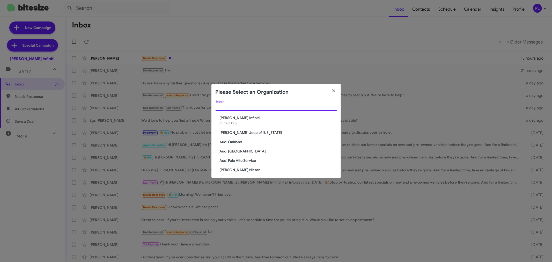
click at [274, 105] on input "Search" at bounding box center [276, 107] width 121 height 4
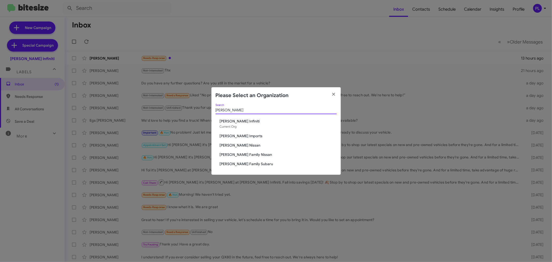
type input "[PERSON_NAME]"
click at [236, 143] on span "[PERSON_NAME] Nissan" at bounding box center [278, 145] width 117 height 5
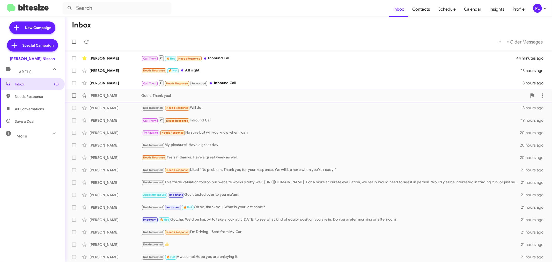
click at [158, 94] on div "Got it. Thank you!" at bounding box center [334, 95] width 386 height 5
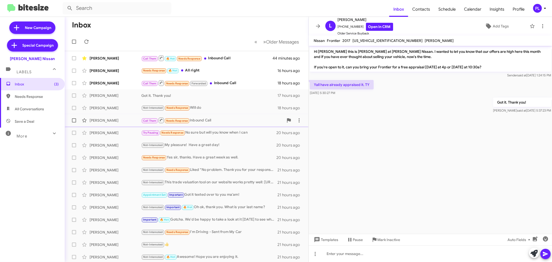
click at [200, 121] on div "Call Them Needs Response Inbound Call" at bounding box center [212, 120] width 142 height 6
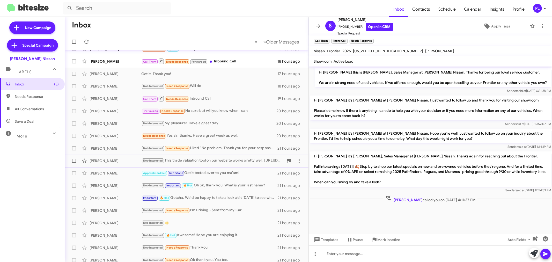
scroll to position [38, 0]
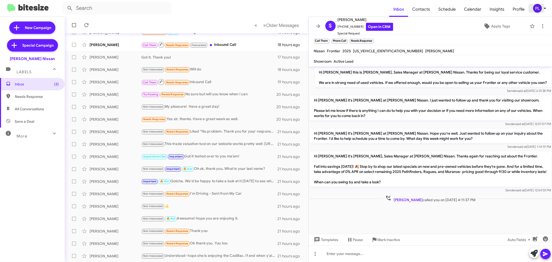
click at [543, 9] on icon at bounding box center [545, 8] width 6 height 6
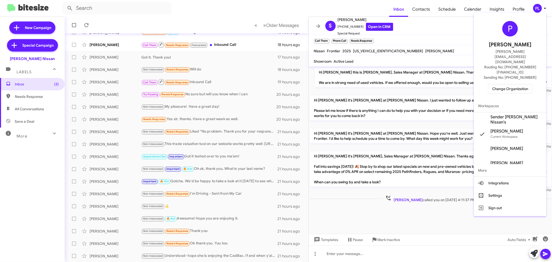
click at [502, 84] on span "Change Organization" at bounding box center [510, 88] width 36 height 9
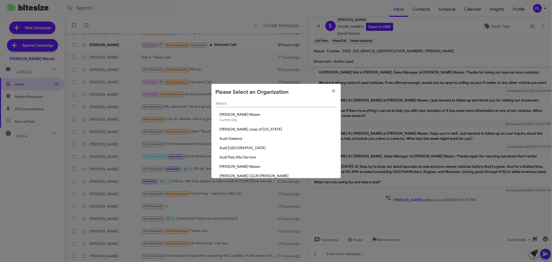
scroll to position [0, 0]
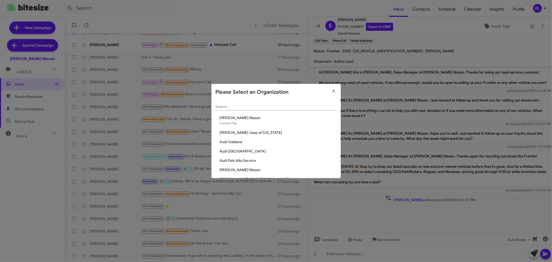
click at [252, 103] on div "Search" at bounding box center [276, 105] width 121 height 10
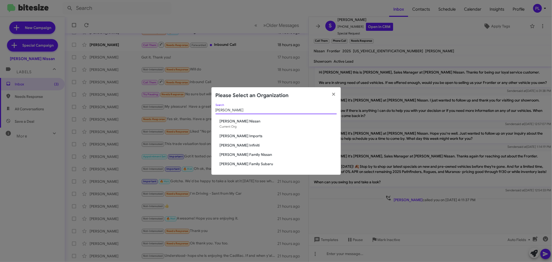
type input "[PERSON_NAME]"
click at [236, 165] on span "[PERSON_NAME] Family Subaru" at bounding box center [278, 163] width 117 height 5
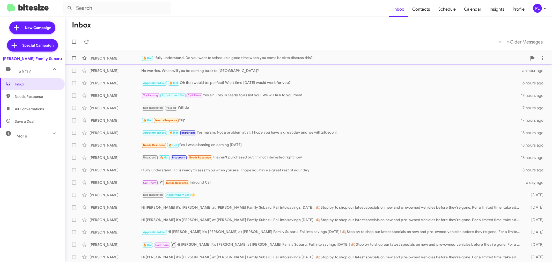
click at [241, 62] on div "[PERSON_NAME] France 🔥 Hot I fully understand. Do you want to schedule a good t…" at bounding box center [308, 58] width 479 height 10
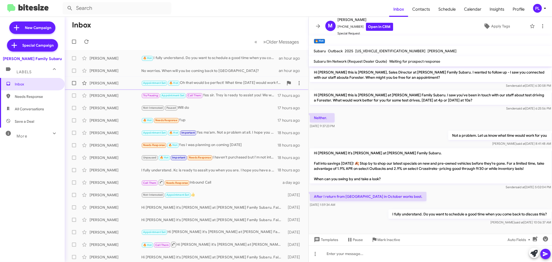
click at [105, 85] on div "[PERSON_NAME]" at bounding box center [116, 83] width 52 height 5
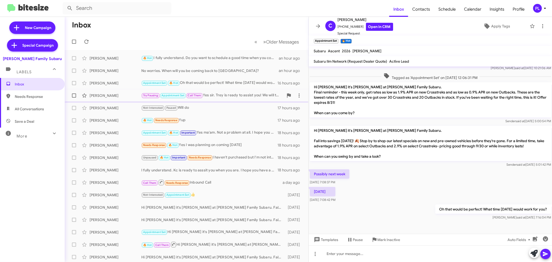
click at [102, 95] on div "[PERSON_NAME]" at bounding box center [116, 95] width 52 height 5
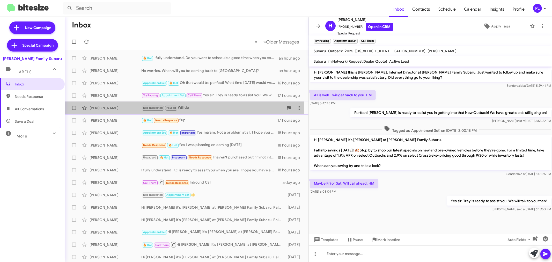
click at [99, 107] on div "[PERSON_NAME]" at bounding box center [116, 107] width 52 height 5
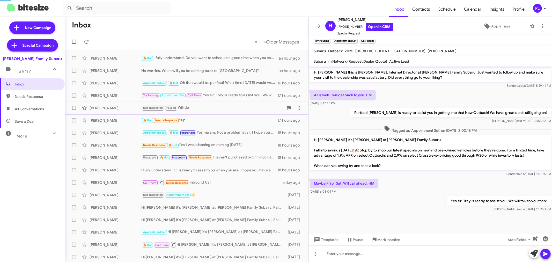
scroll to position [22, 0]
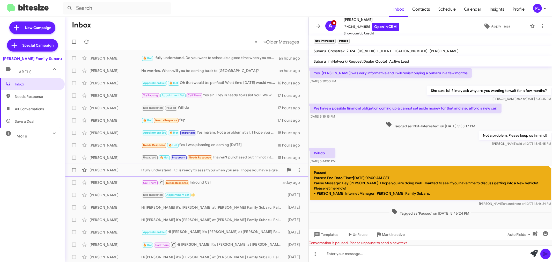
click at [118, 169] on div "[PERSON_NAME]" at bounding box center [116, 169] width 52 height 5
